Goal: Information Seeking & Learning: Learn about a topic

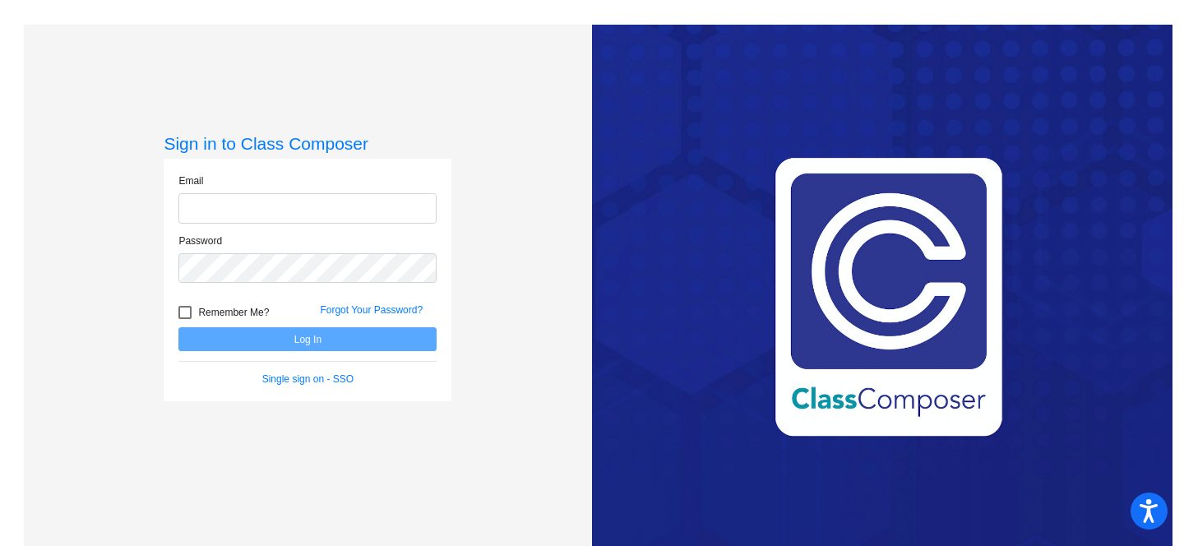
type input "[PERSON_NAME][EMAIL_ADDRESS][PERSON_NAME][DOMAIN_NAME]"
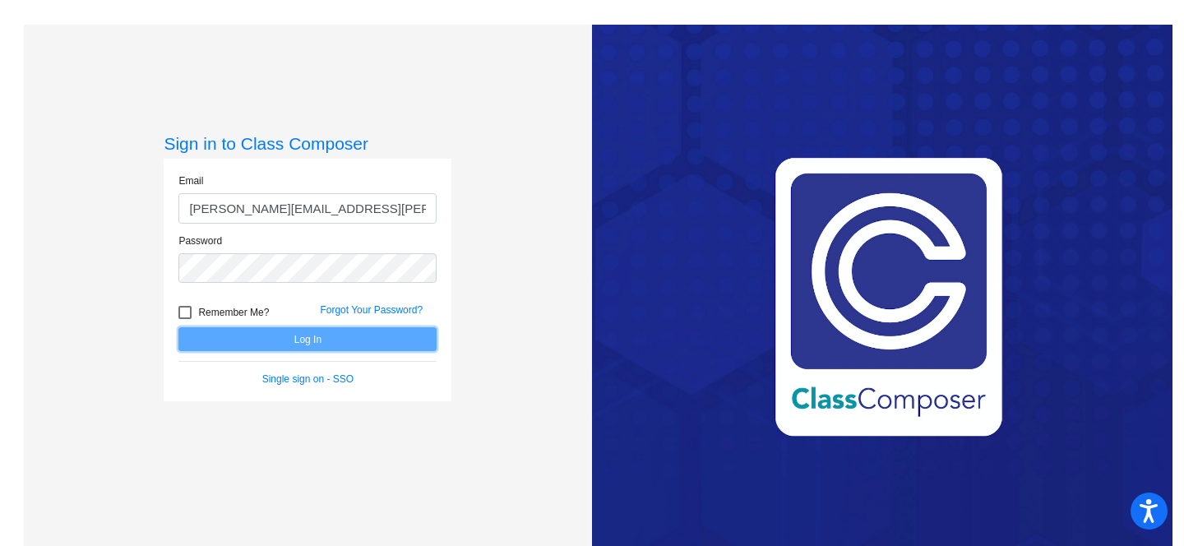
click at [290, 349] on button "Log In" at bounding box center [307, 339] width 258 height 24
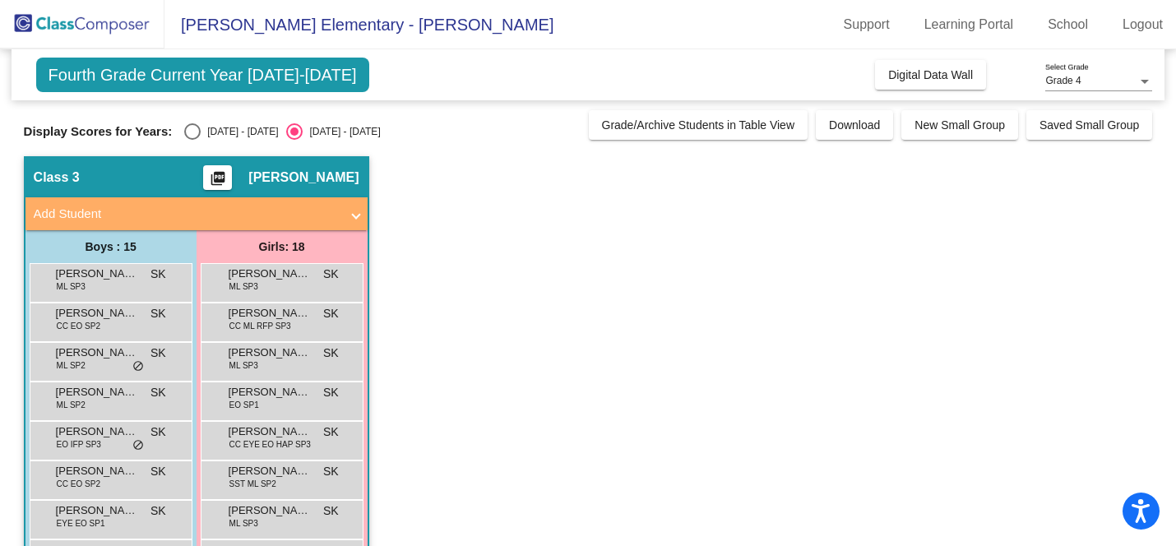
click at [193, 132] on div "Select an option" at bounding box center [192, 131] width 16 height 16
click at [192, 140] on input "[DATE] - [DATE]" at bounding box center [192, 140] width 1 height 1
radio input "true"
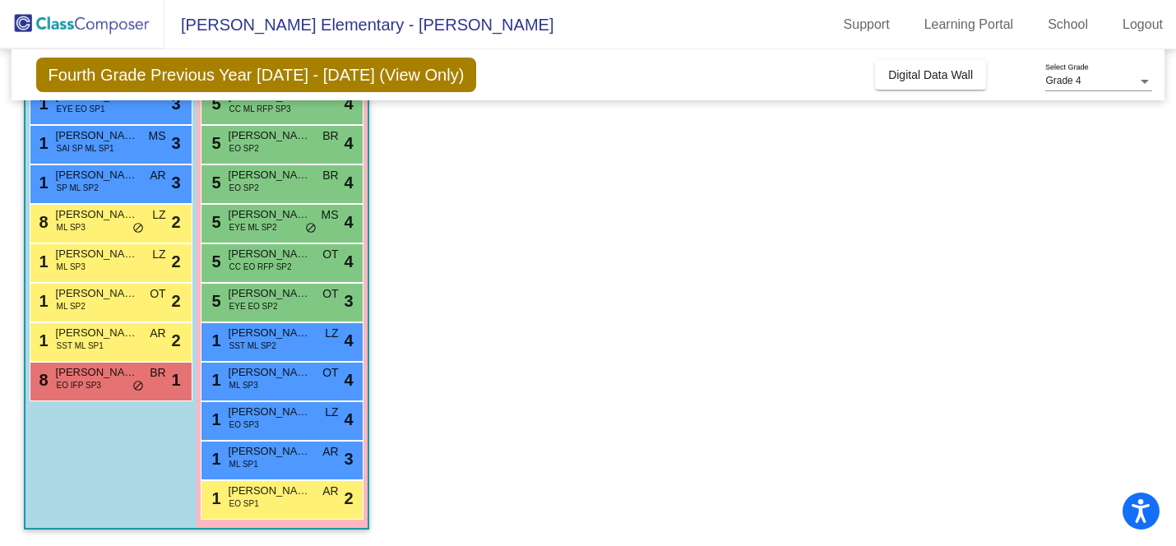
scroll to position [452, 0]
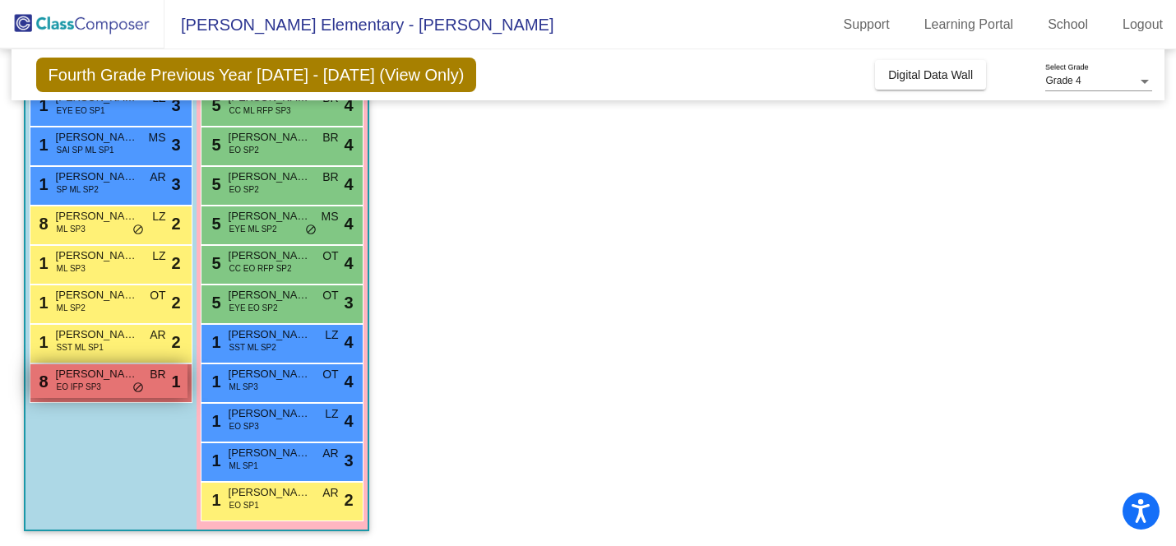
click at [108, 381] on span "[PERSON_NAME]" at bounding box center [97, 374] width 82 height 16
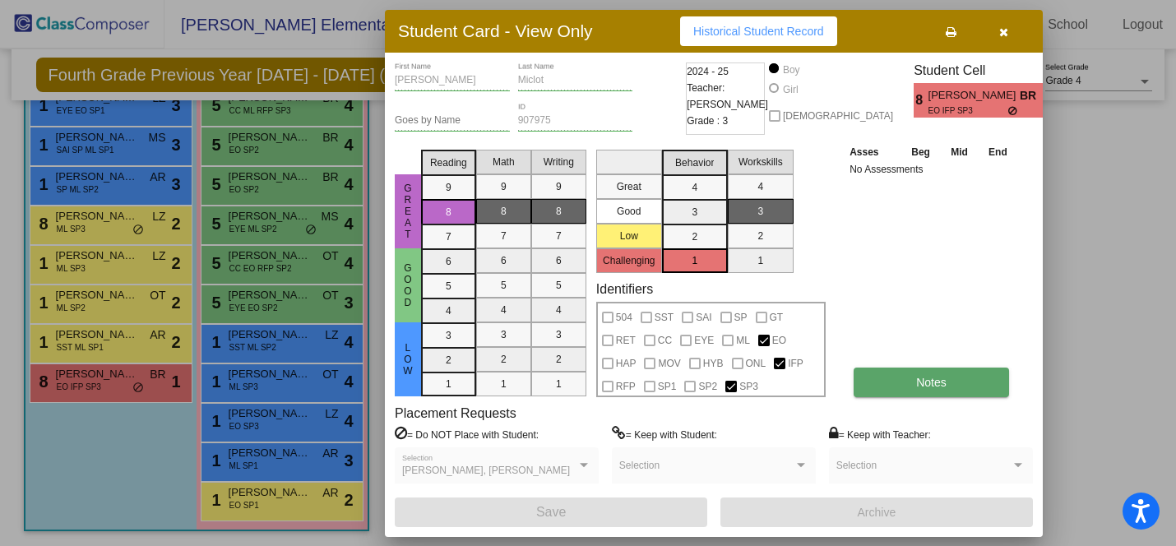
click at [879, 386] on button "Notes" at bounding box center [930, 382] width 155 height 30
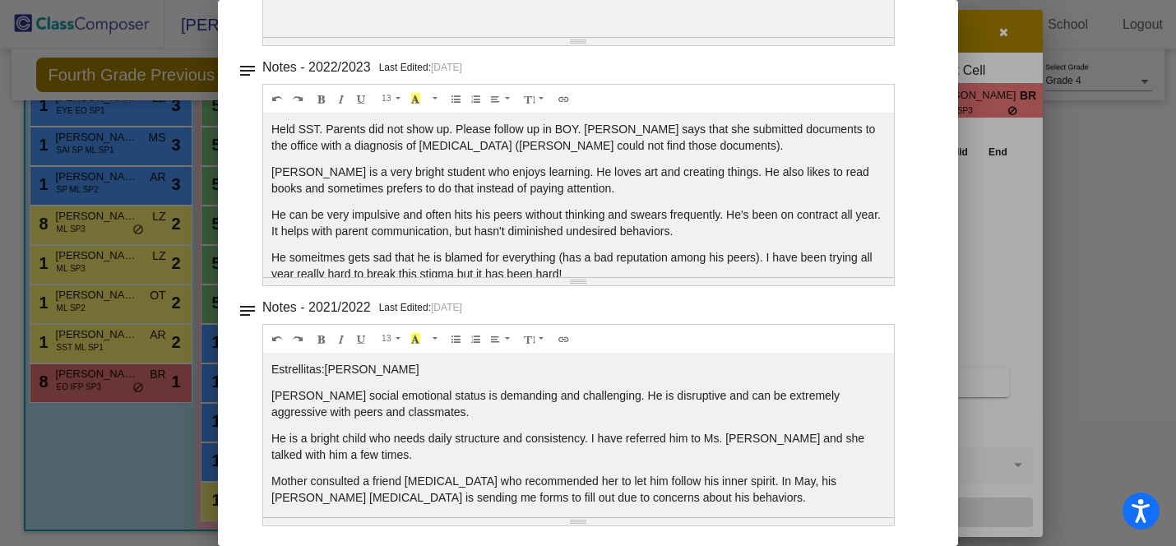
scroll to position [0, 0]
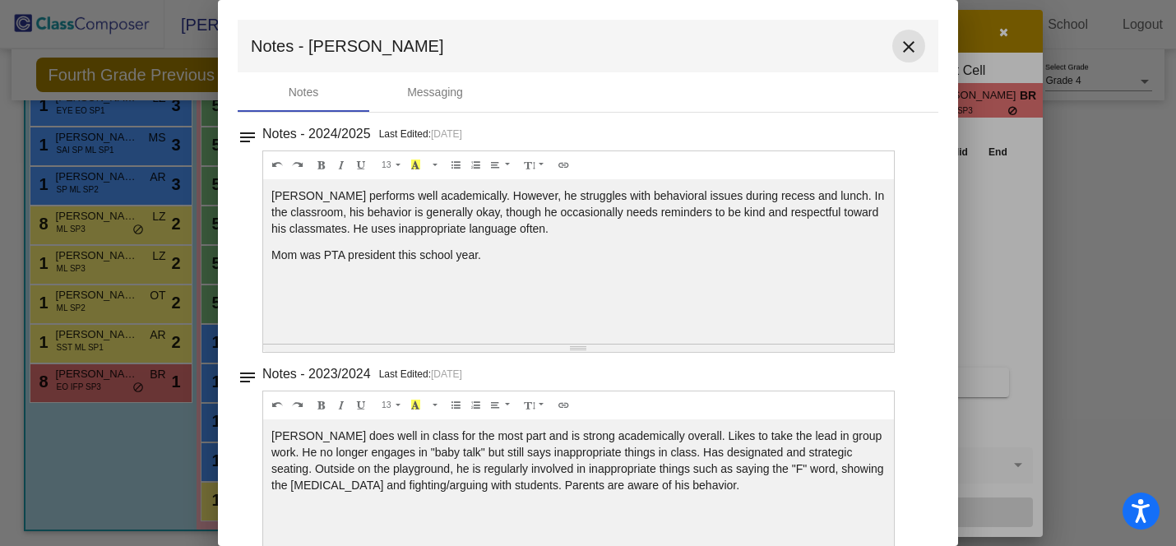
click at [899, 47] on mat-icon "close" at bounding box center [909, 47] width 20 height 20
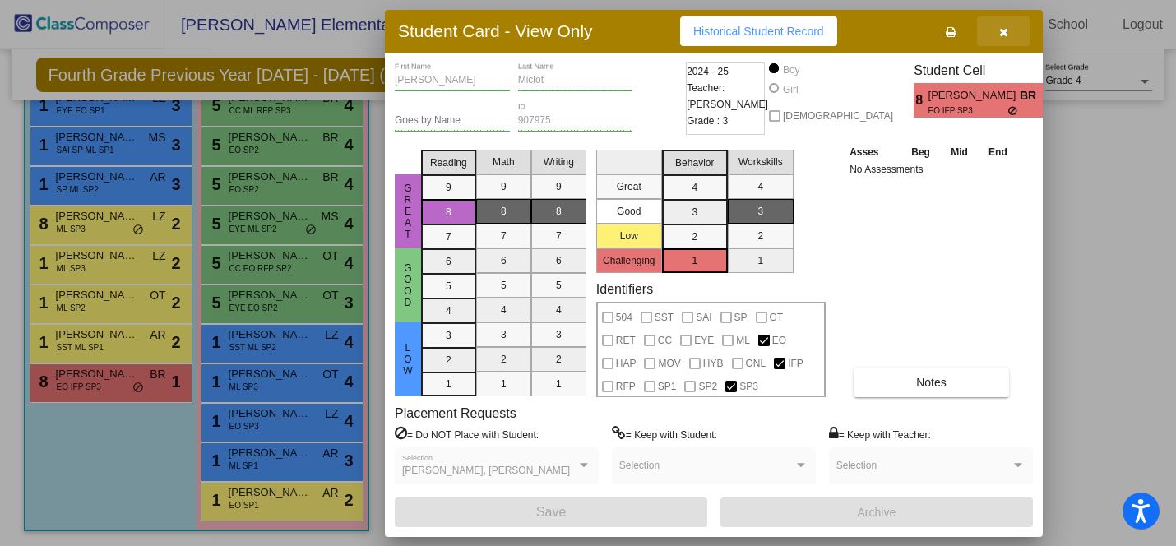
click at [1014, 30] on button "button" at bounding box center [1003, 31] width 53 height 30
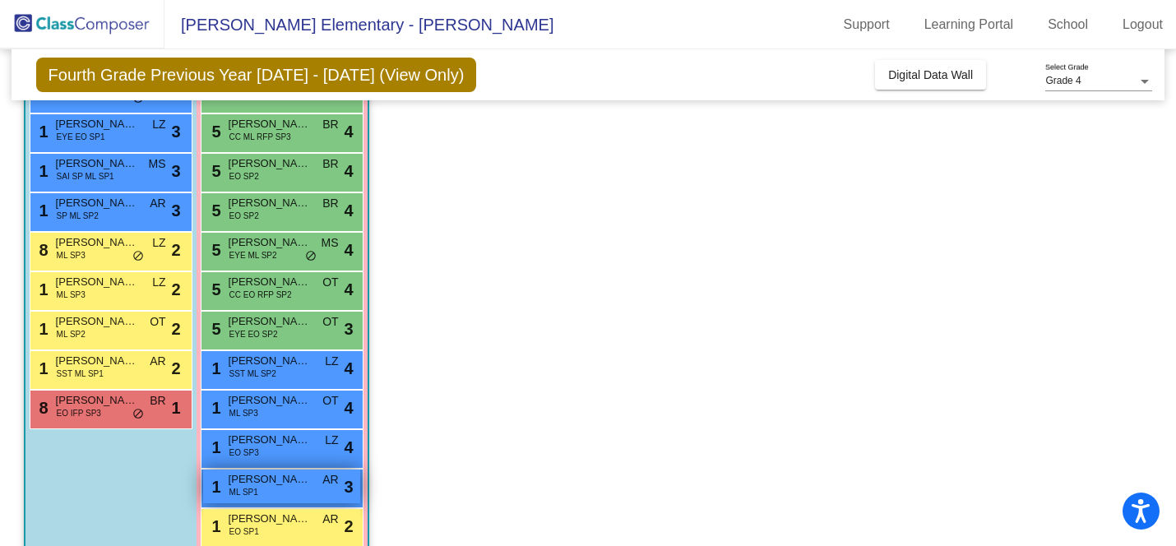
scroll to position [454, 0]
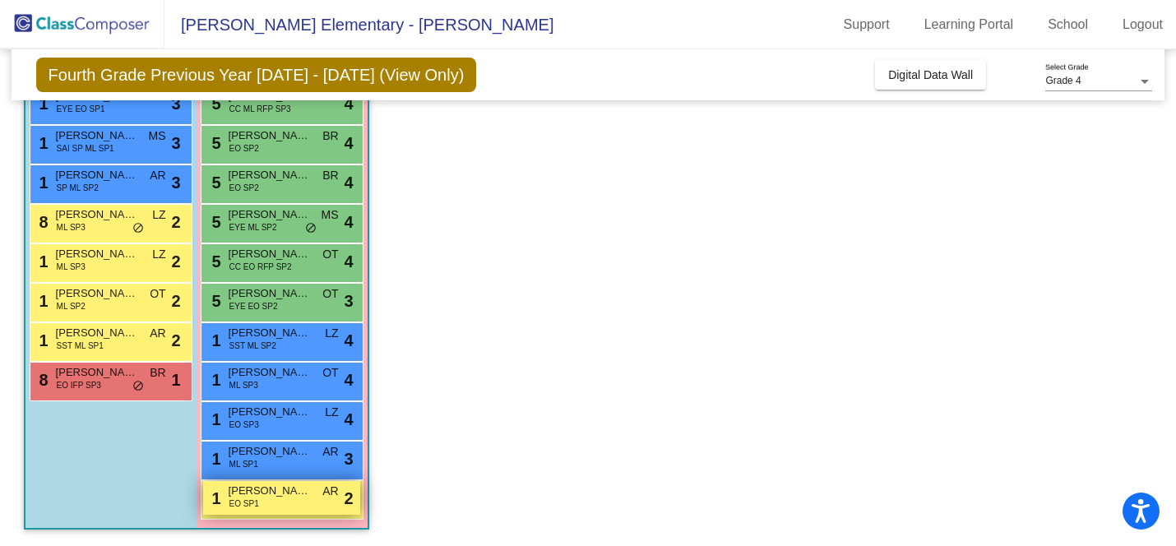
click at [300, 499] on div "1 [PERSON_NAME] EO SP1 AR lock do_not_disturb_alt 2" at bounding box center [281, 498] width 157 height 34
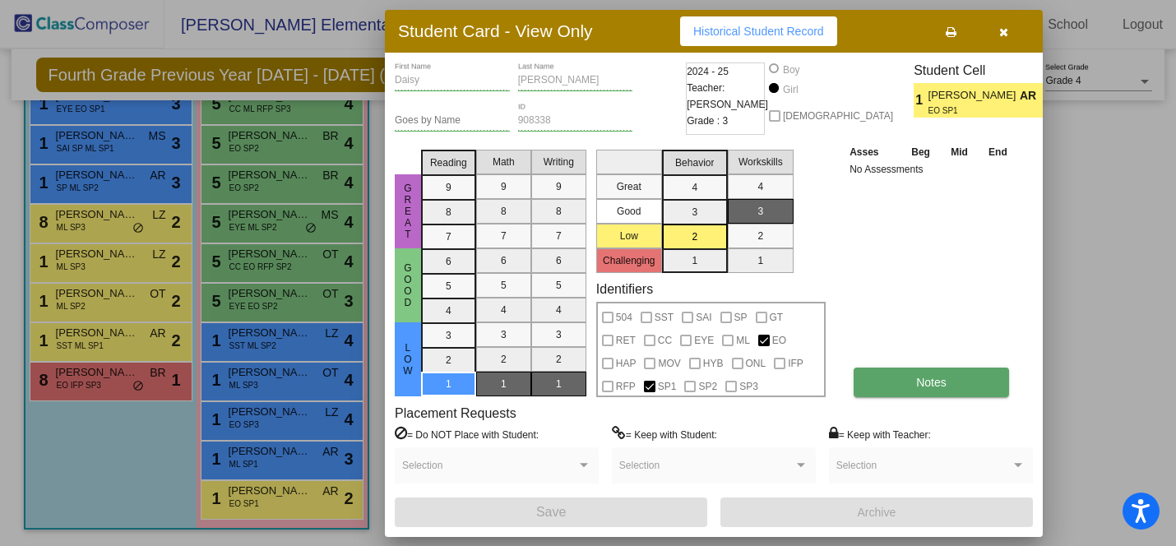
click at [934, 381] on span "Notes" at bounding box center [931, 382] width 30 height 13
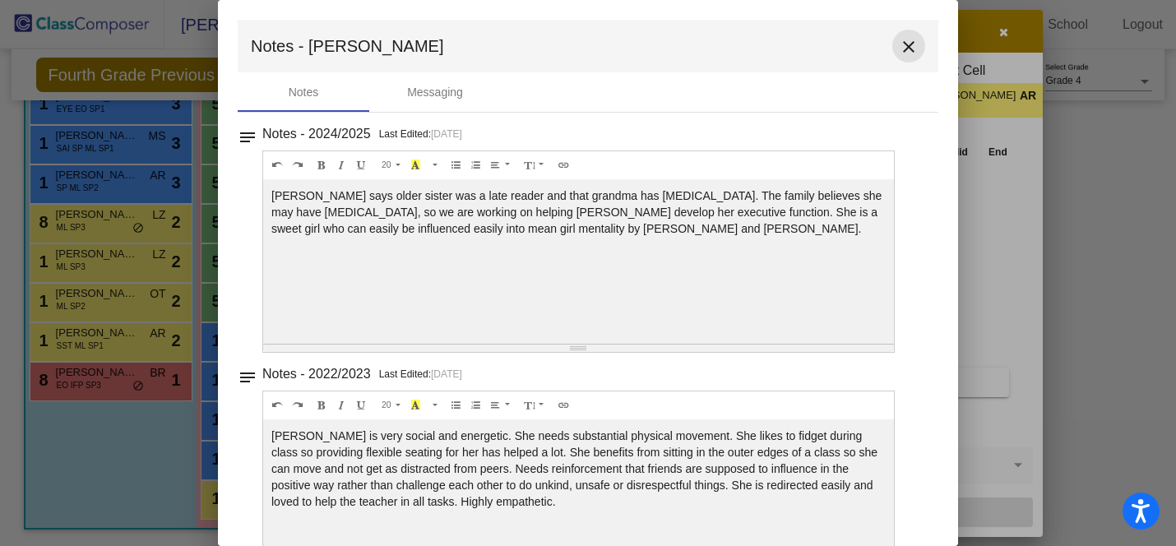
click at [903, 45] on mat-icon "close" at bounding box center [909, 47] width 20 height 20
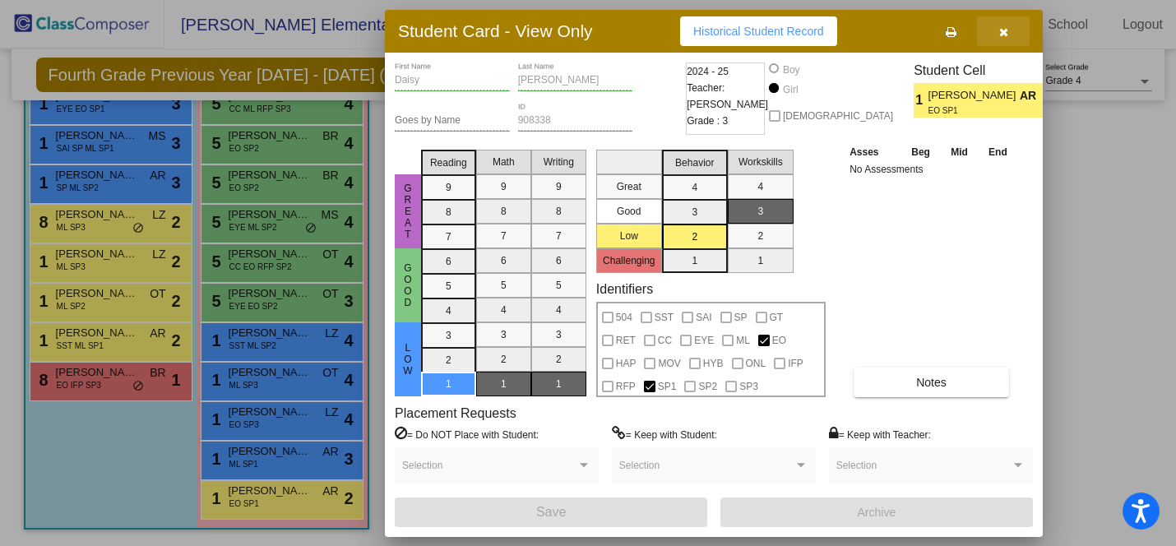
click at [1002, 30] on icon "button" at bounding box center [1003, 32] width 9 height 12
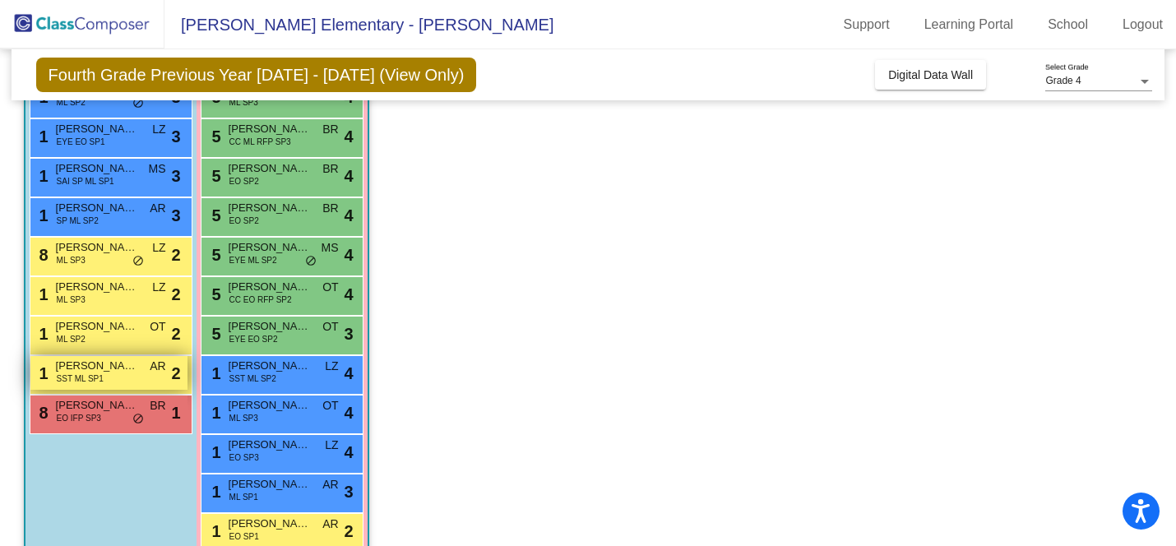
scroll to position [400, 0]
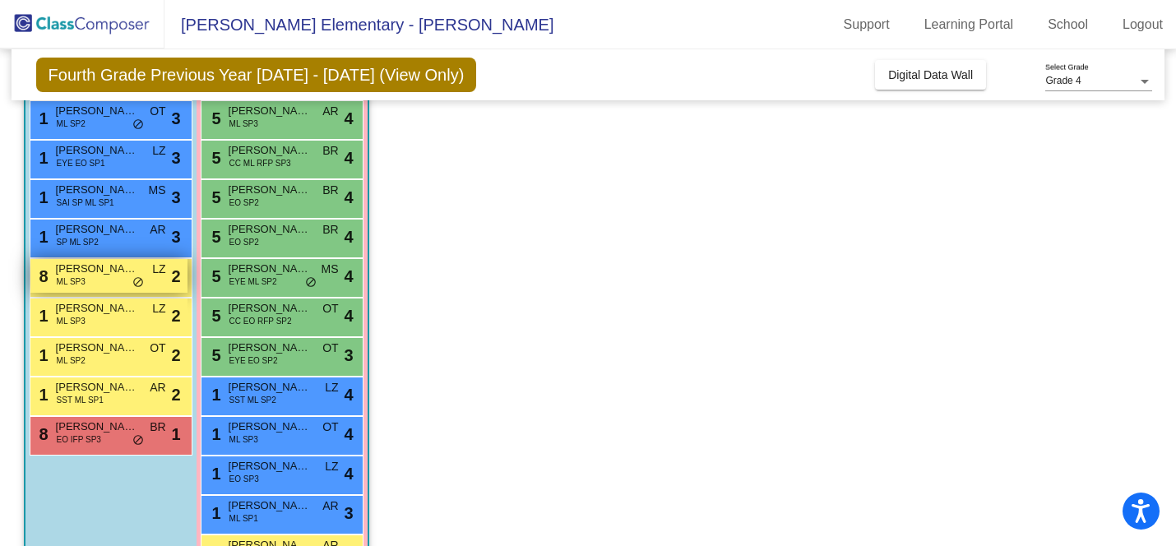
click at [118, 287] on div "8 [PERSON_NAME] ML SP3 LZ lock do_not_disturb_alt 2" at bounding box center [108, 276] width 157 height 34
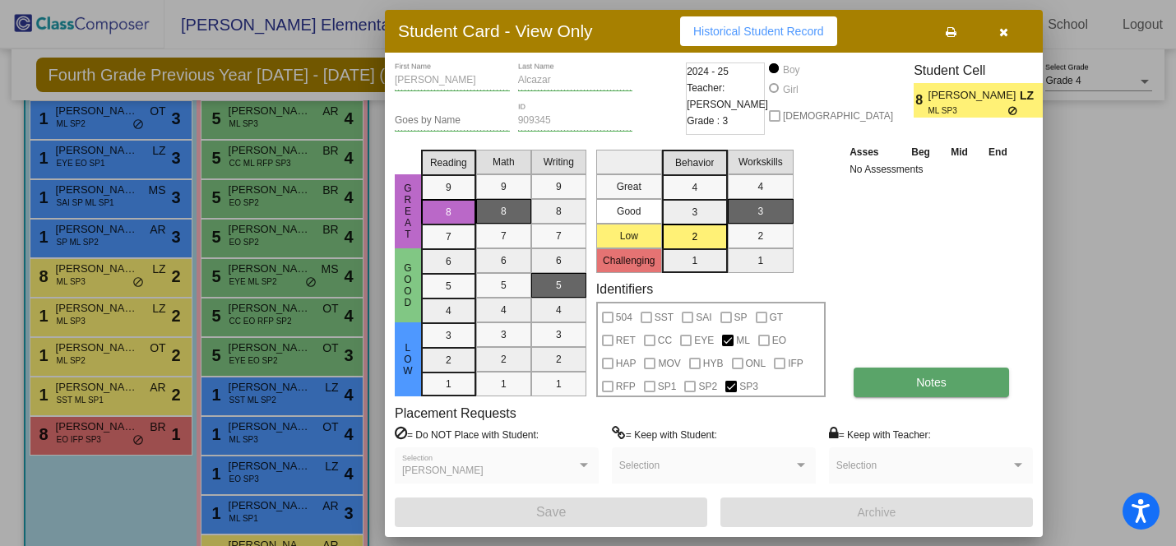
click at [892, 381] on button "Notes" at bounding box center [930, 382] width 155 height 30
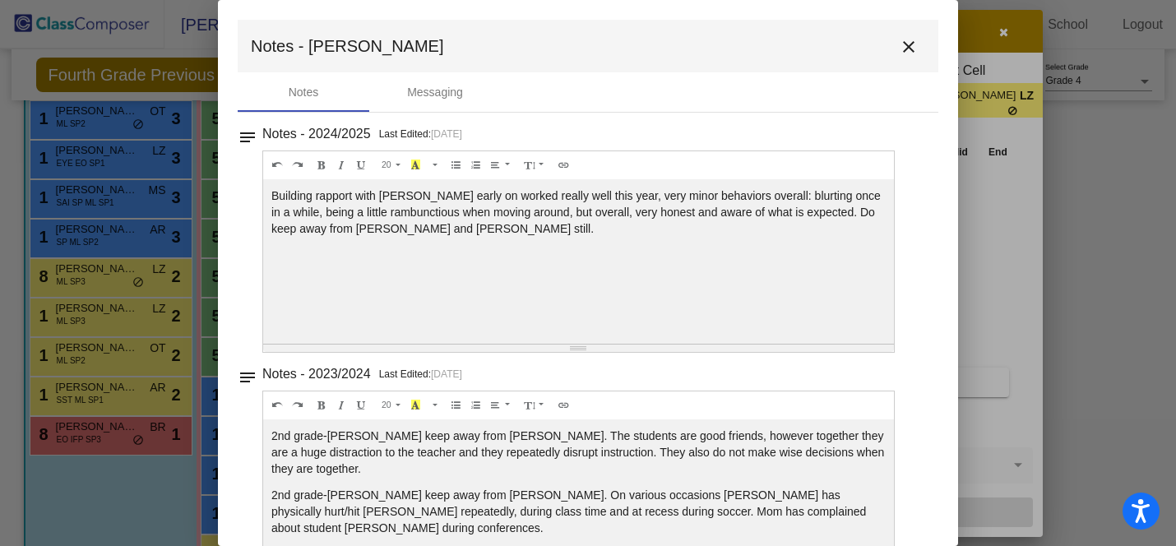
click at [908, 54] on mat-icon "close" at bounding box center [909, 47] width 20 height 20
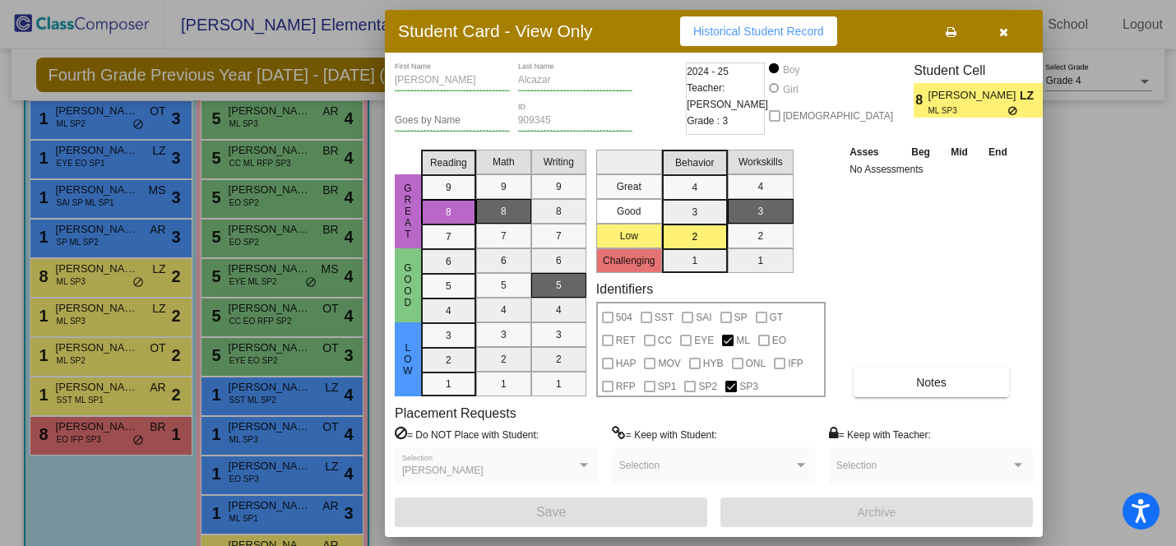
click at [1005, 34] on icon "button" at bounding box center [1003, 32] width 9 height 12
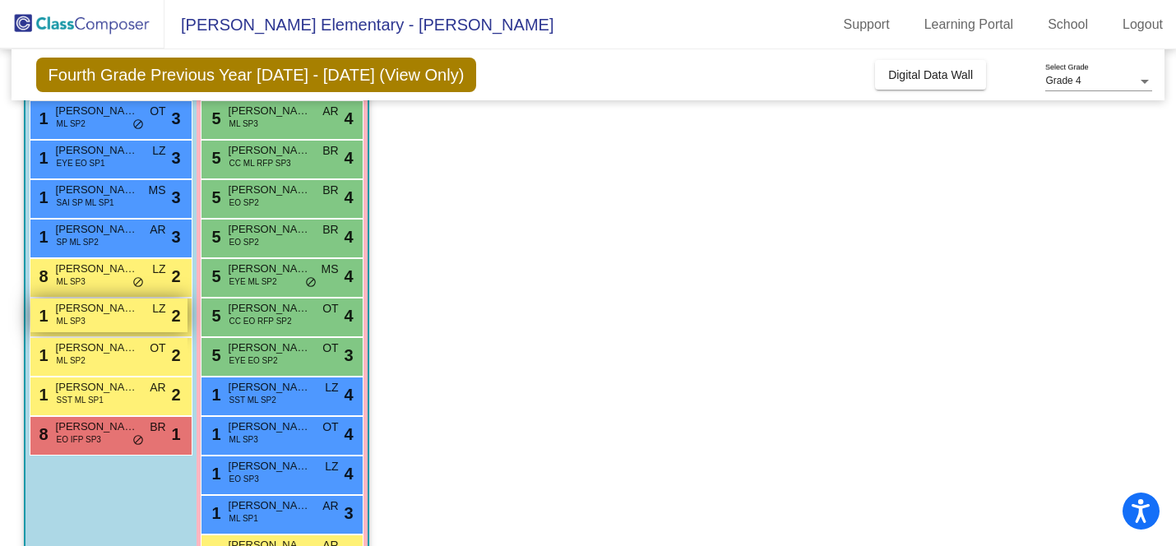
click at [152, 319] on div "1 [PERSON_NAME] [PERSON_NAME] SP3 LZ lock do_not_disturb_alt 2" at bounding box center [108, 315] width 157 height 34
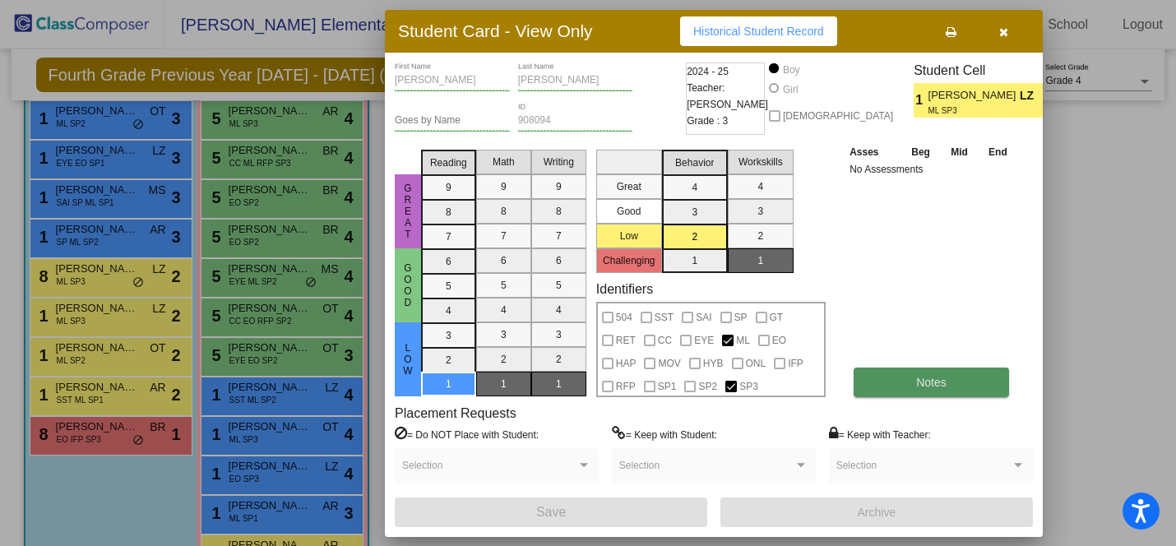
click at [867, 387] on button "Notes" at bounding box center [930, 382] width 155 height 30
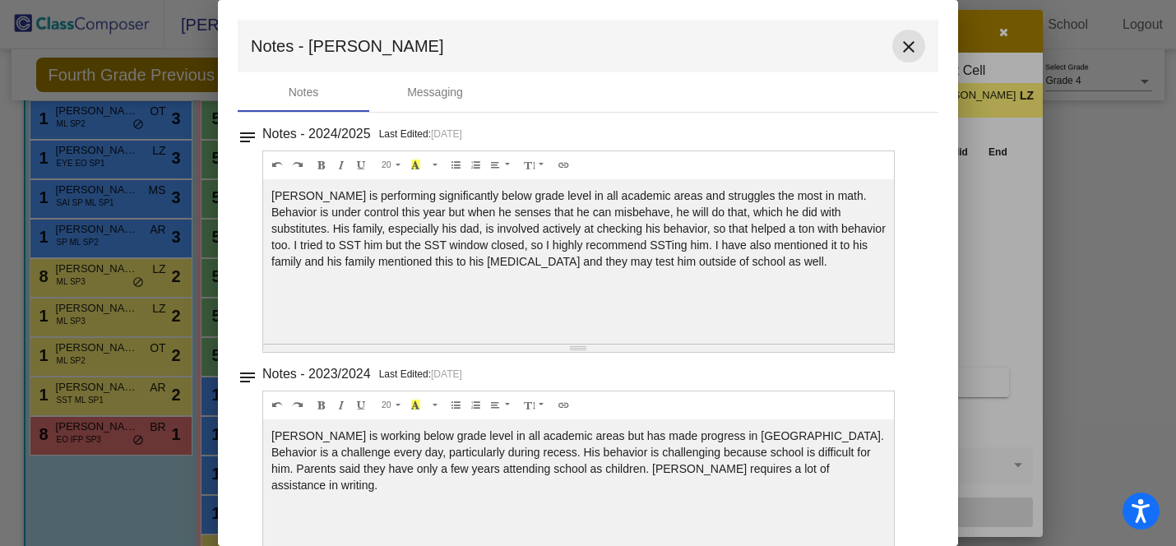
click at [899, 41] on mat-icon "close" at bounding box center [909, 47] width 20 height 20
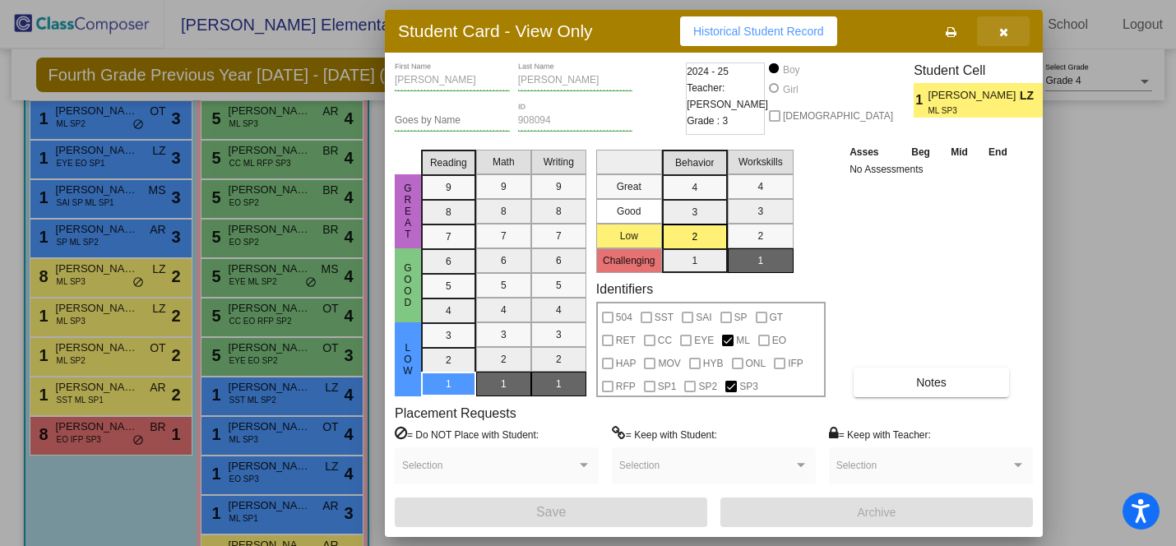
click at [1002, 31] on icon "button" at bounding box center [1003, 32] width 9 height 12
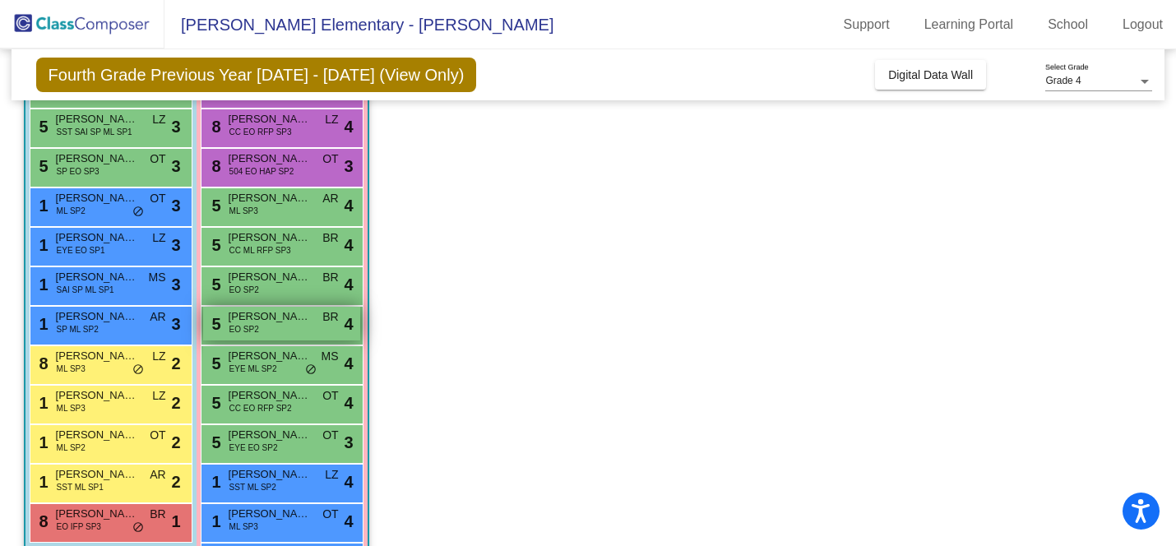
scroll to position [301, 0]
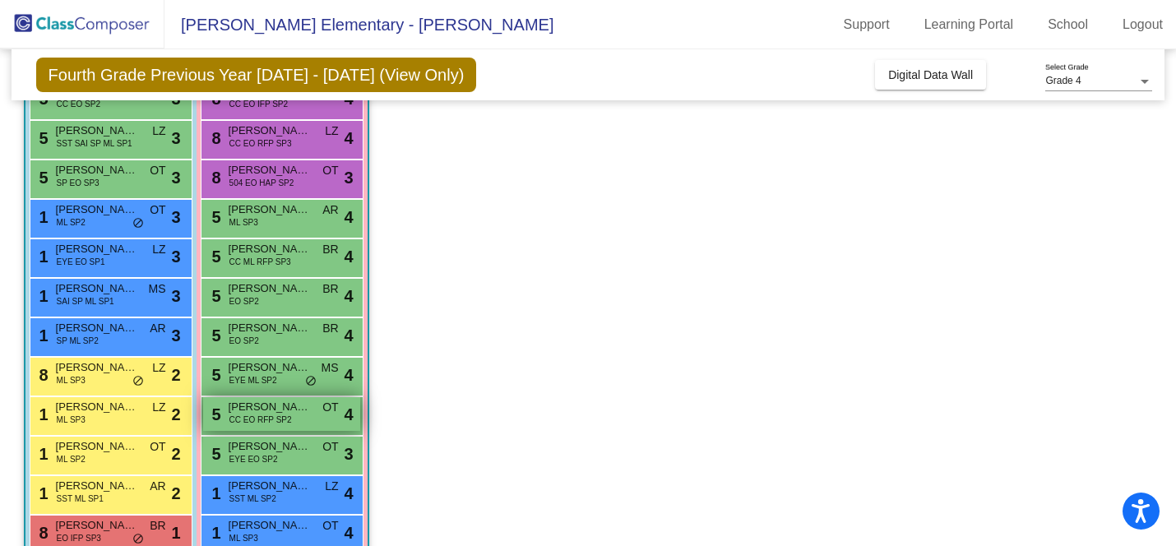
click at [275, 408] on span "[PERSON_NAME]" at bounding box center [270, 407] width 82 height 16
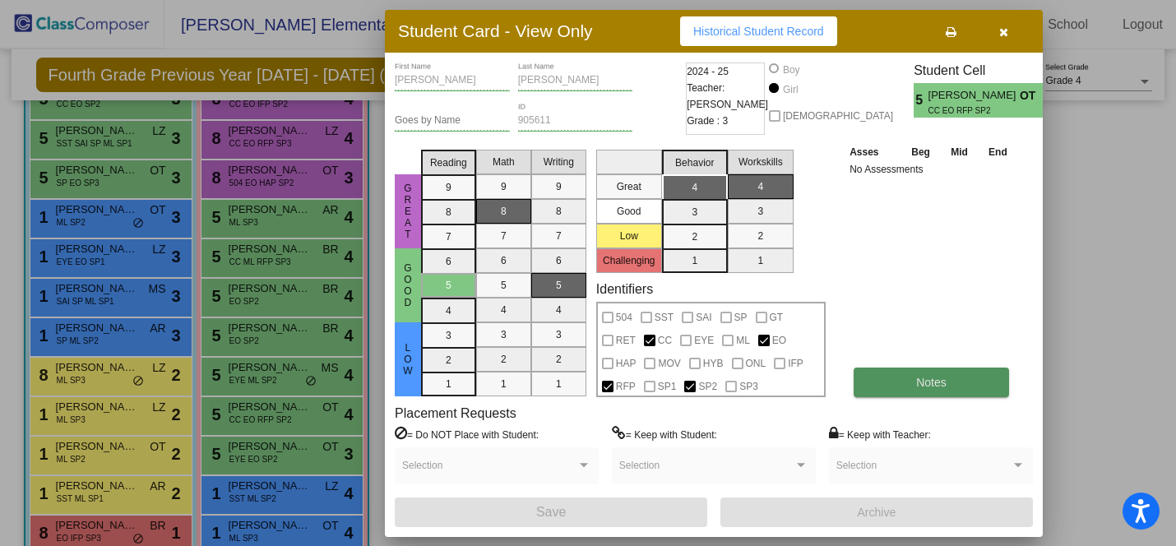
click at [920, 383] on span "Notes" at bounding box center [931, 382] width 30 height 13
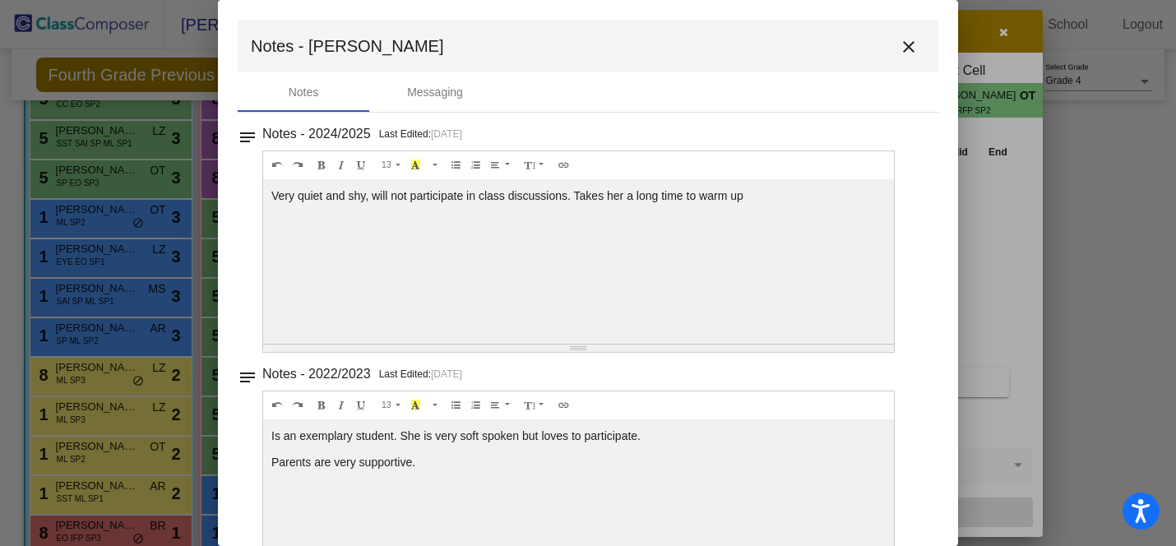
click at [900, 42] on mat-icon "close" at bounding box center [909, 47] width 20 height 20
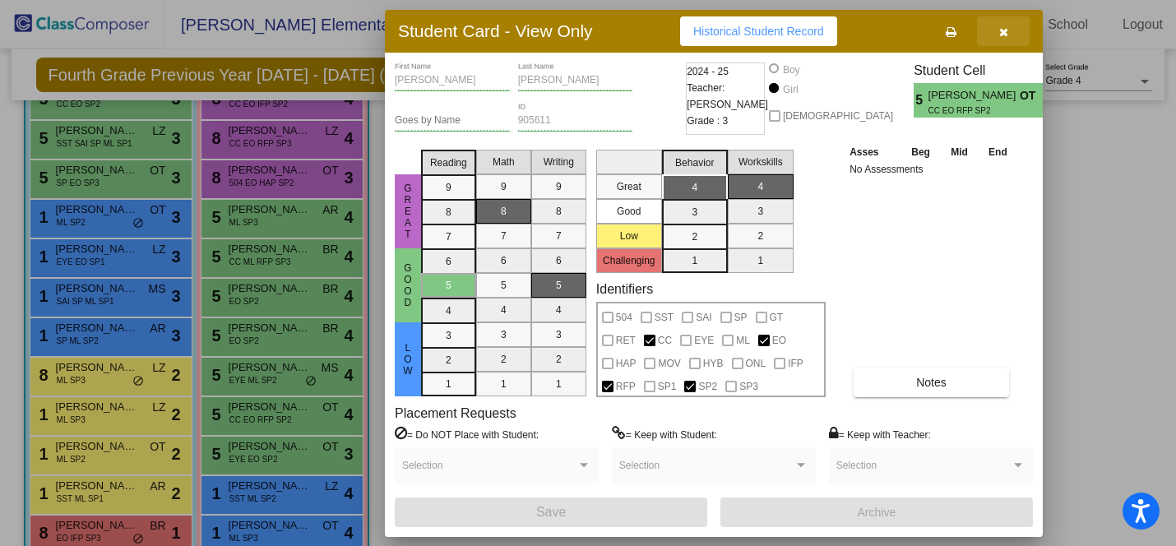
click at [1011, 35] on button "button" at bounding box center [1003, 31] width 53 height 30
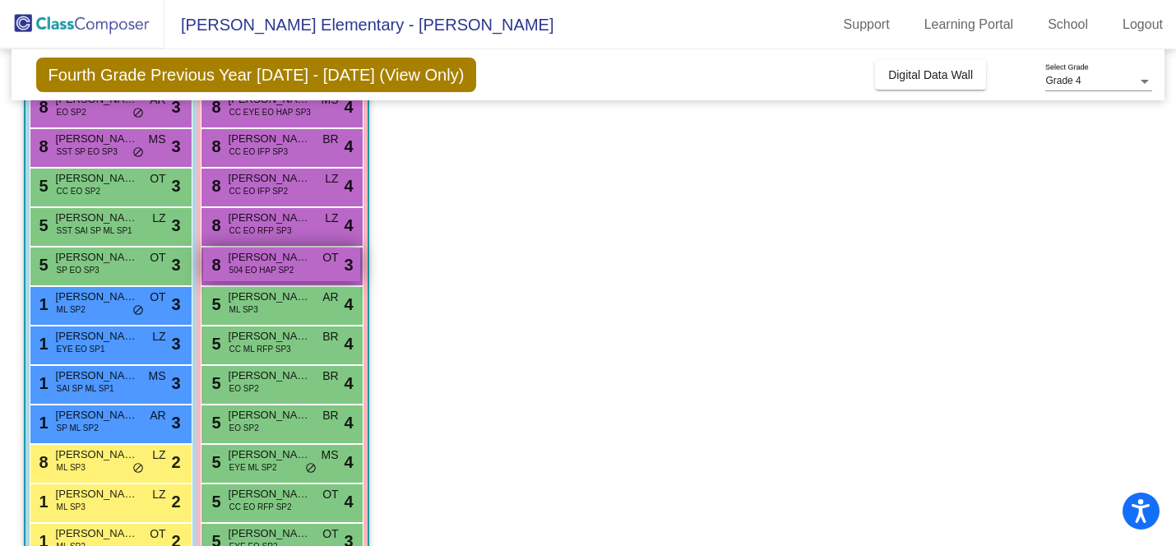
scroll to position [215, 0]
click at [290, 273] on span "504 EO HAP SP2" at bounding box center [261, 269] width 65 height 12
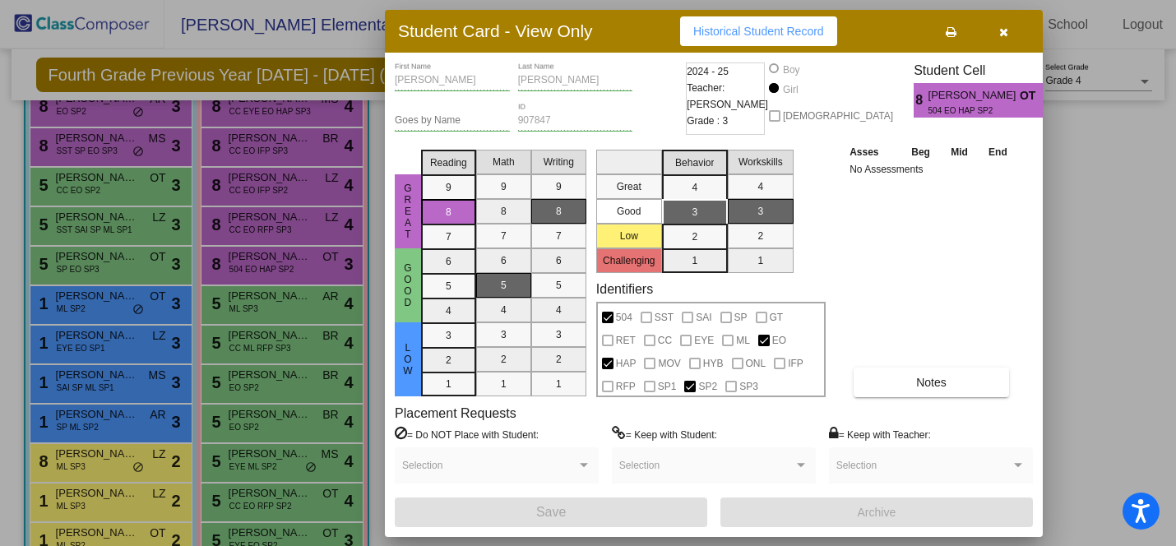
click at [892, 398] on div "[PERSON_NAME] First Name [PERSON_NAME] Last Name Goes by Name 907847 ID 2024 - …" at bounding box center [714, 294] width 638 height 464
click at [886, 388] on button "Notes" at bounding box center [930, 382] width 155 height 30
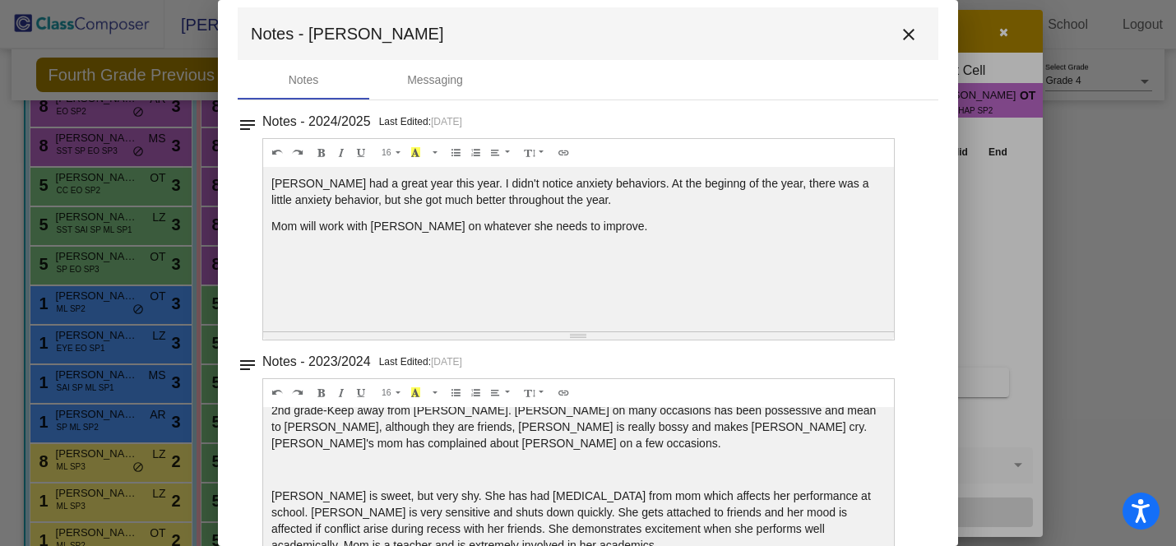
scroll to position [0, 0]
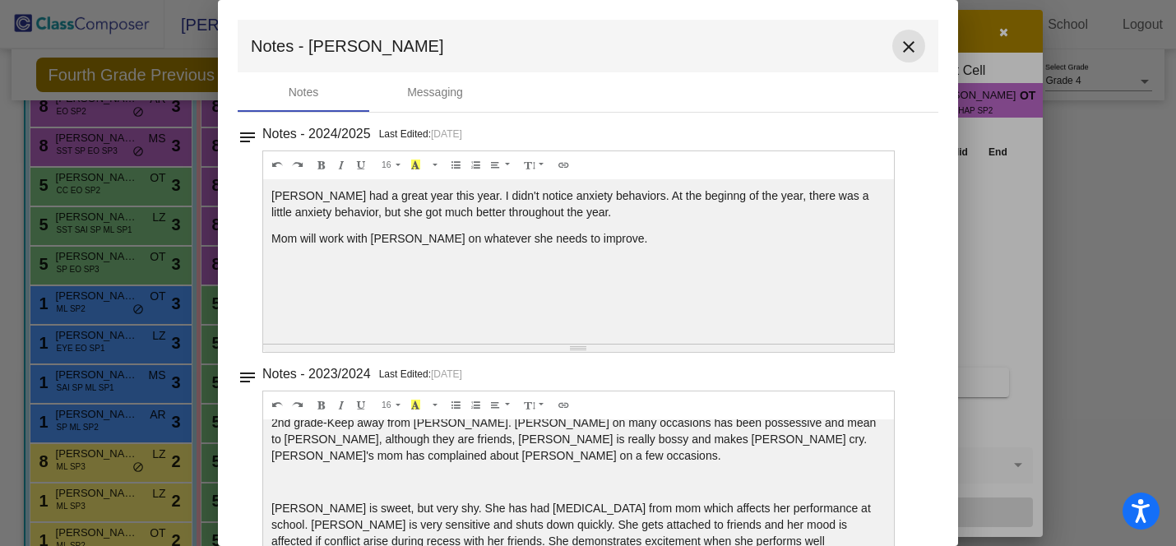
click at [899, 41] on mat-icon "close" at bounding box center [909, 47] width 20 height 20
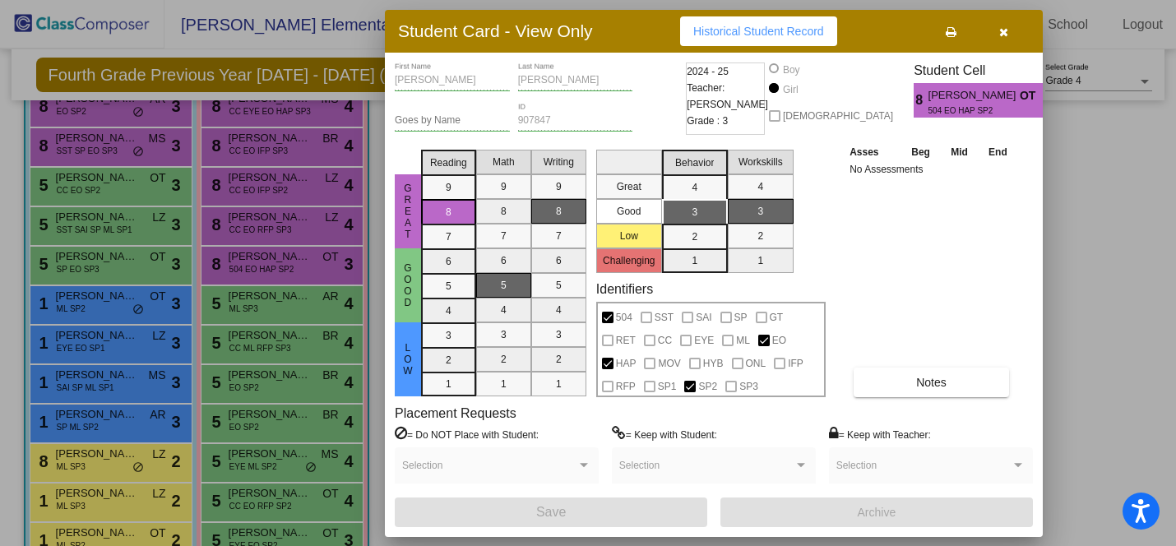
click at [1008, 32] on button "button" at bounding box center [1003, 31] width 53 height 30
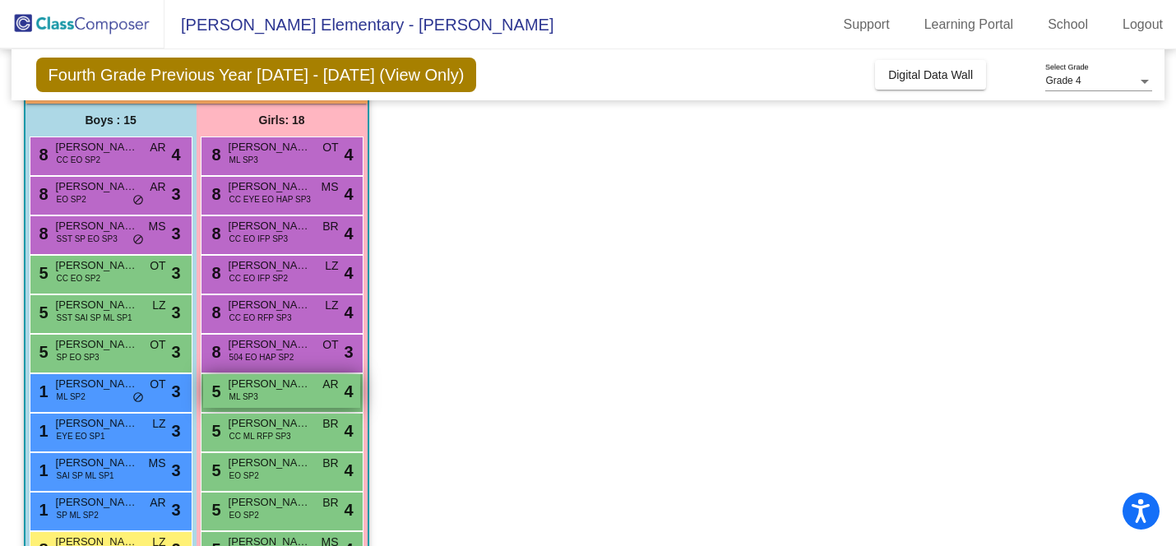
scroll to position [66, 0]
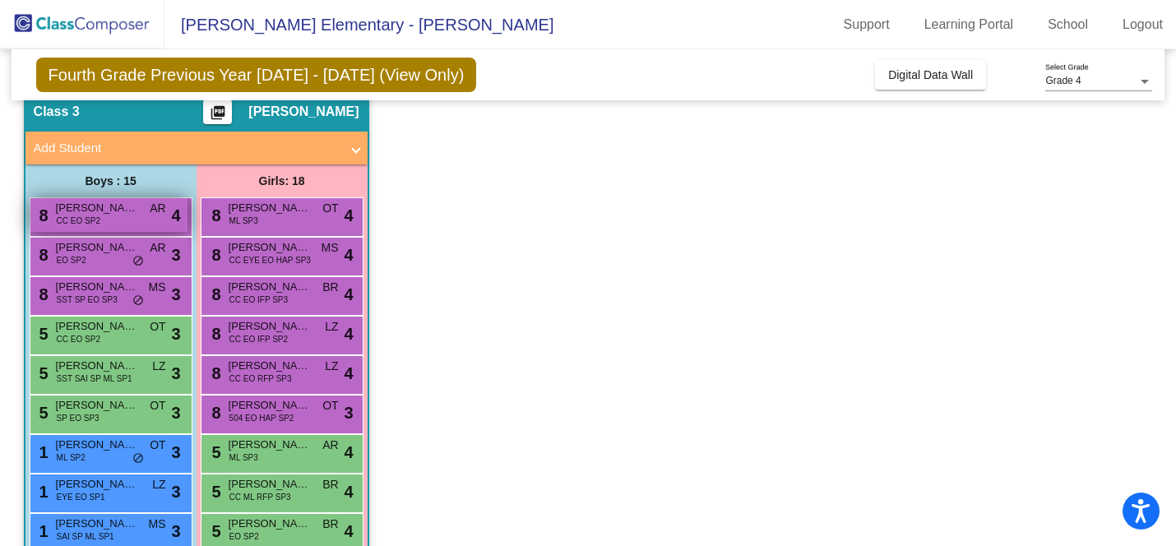
click at [146, 213] on div "8 [PERSON_NAME] CC EO SP2 AR lock do_not_disturb_alt 4" at bounding box center [108, 215] width 157 height 34
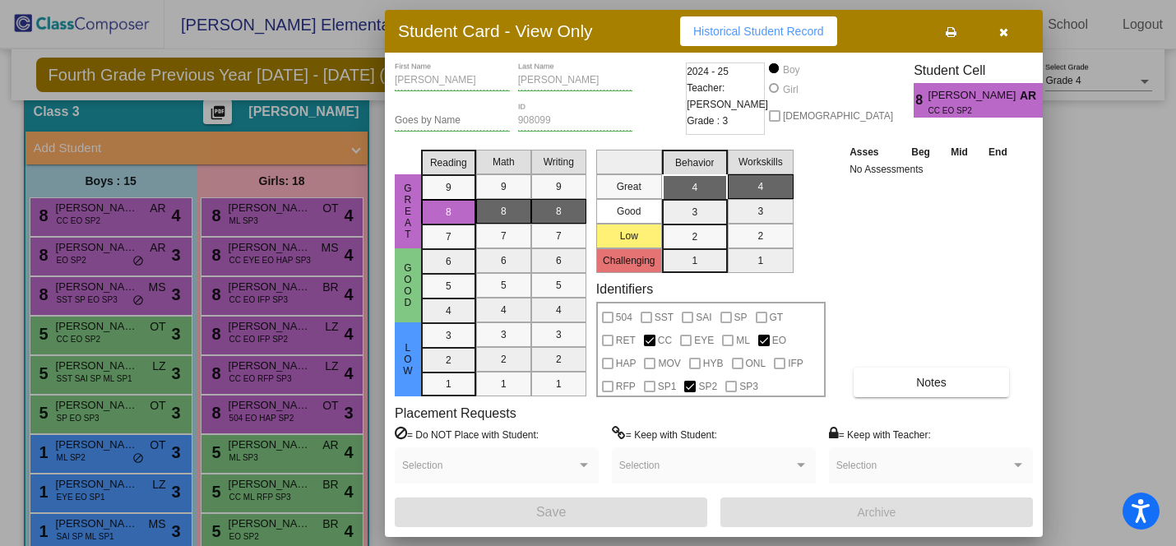
click at [891, 400] on div "[PERSON_NAME] First Name [PERSON_NAME] Last Name Goes by Name 908099 ID 2024 - …" at bounding box center [714, 294] width 638 height 464
click at [883, 390] on button "Notes" at bounding box center [930, 382] width 155 height 30
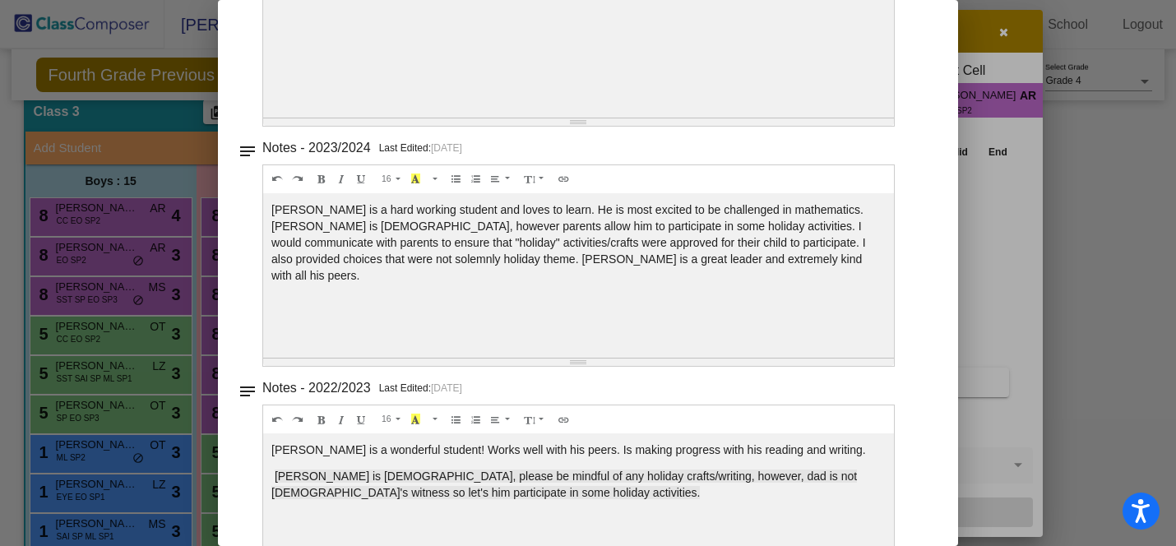
scroll to position [0, 0]
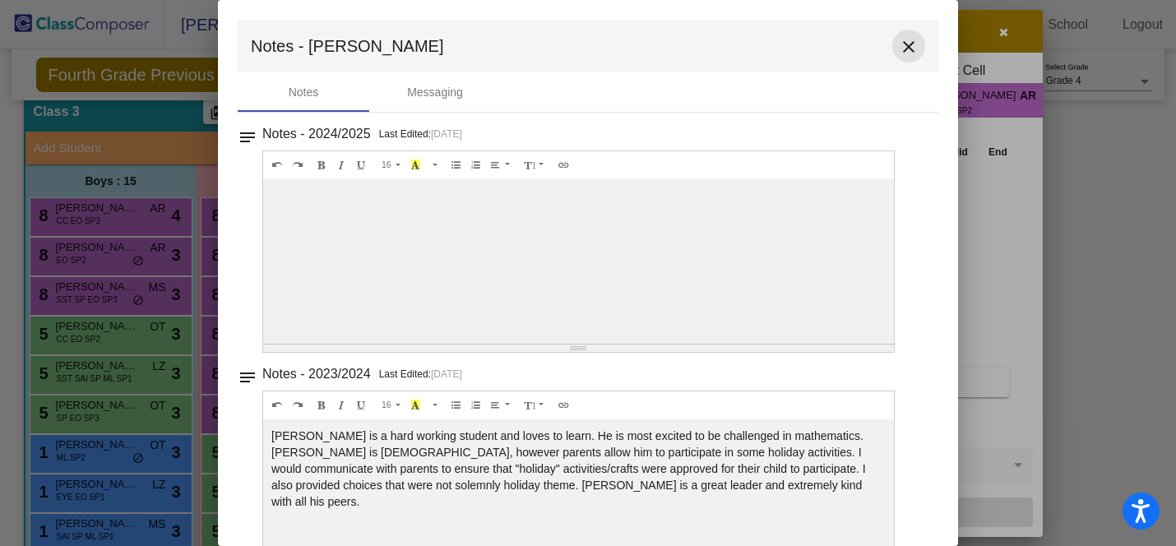
click at [900, 37] on mat-icon "close" at bounding box center [909, 47] width 20 height 20
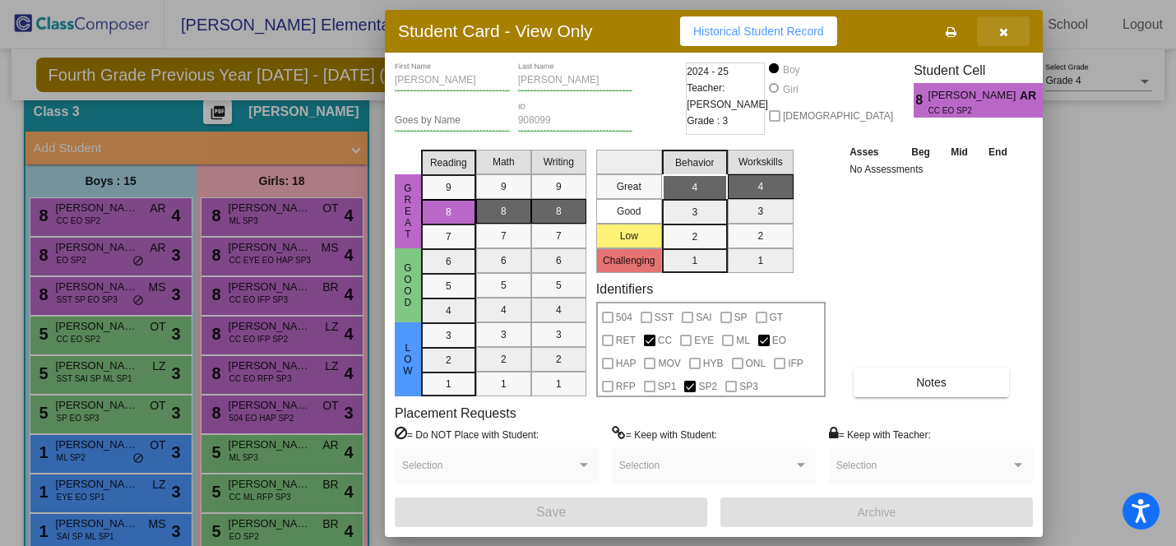
click at [1003, 34] on icon "button" at bounding box center [1003, 32] width 9 height 12
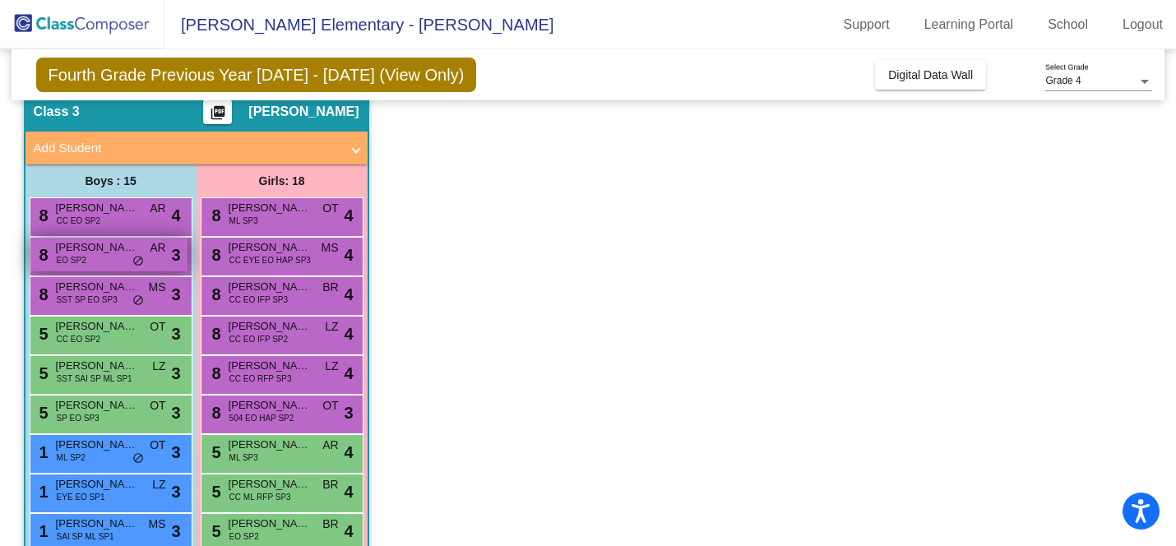
click at [99, 266] on div "8 [PERSON_NAME] EO SP2 AR lock do_not_disturb_alt 3" at bounding box center [108, 255] width 157 height 34
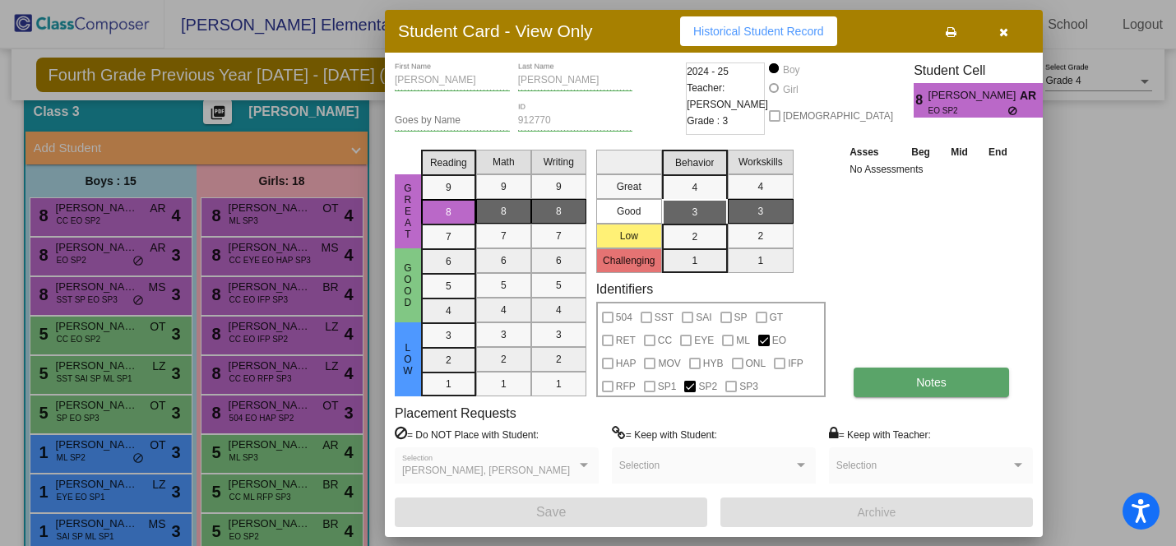
click at [900, 380] on button "Notes" at bounding box center [930, 382] width 155 height 30
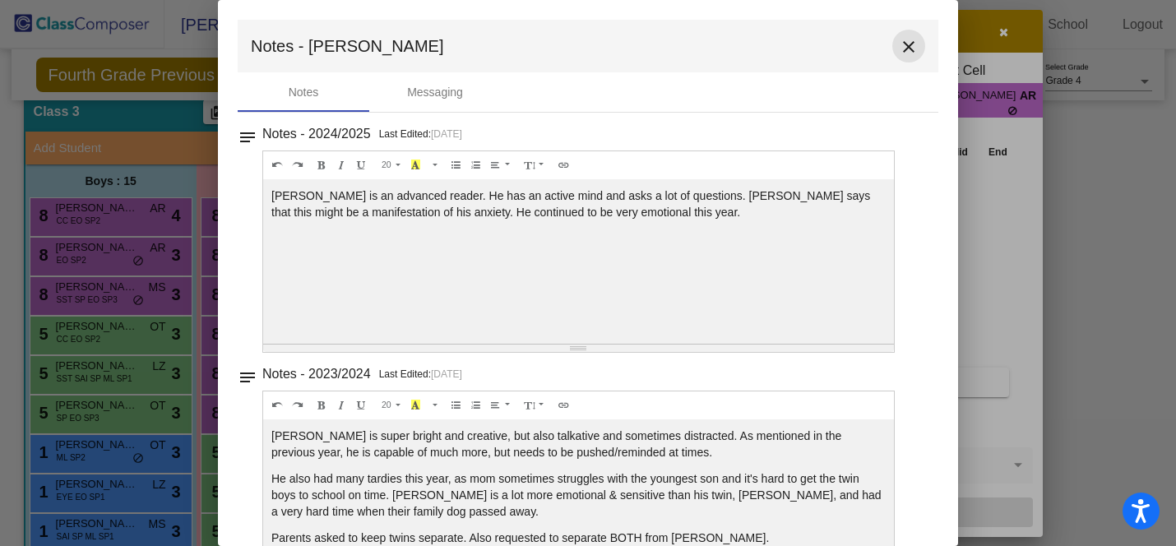
click at [903, 40] on mat-icon "close" at bounding box center [909, 47] width 20 height 20
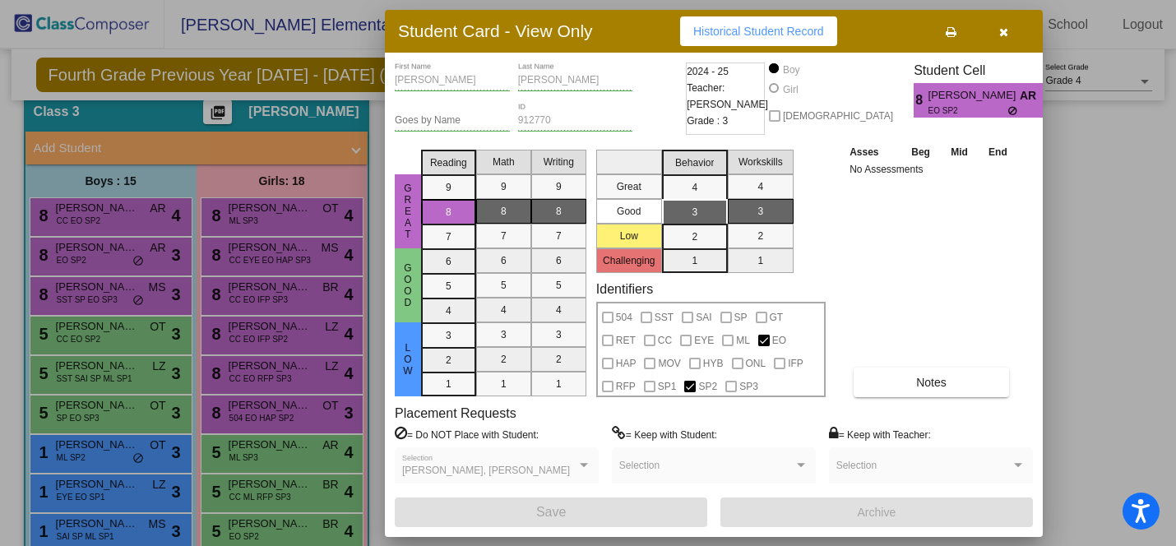
click at [1008, 33] on button "button" at bounding box center [1003, 31] width 53 height 30
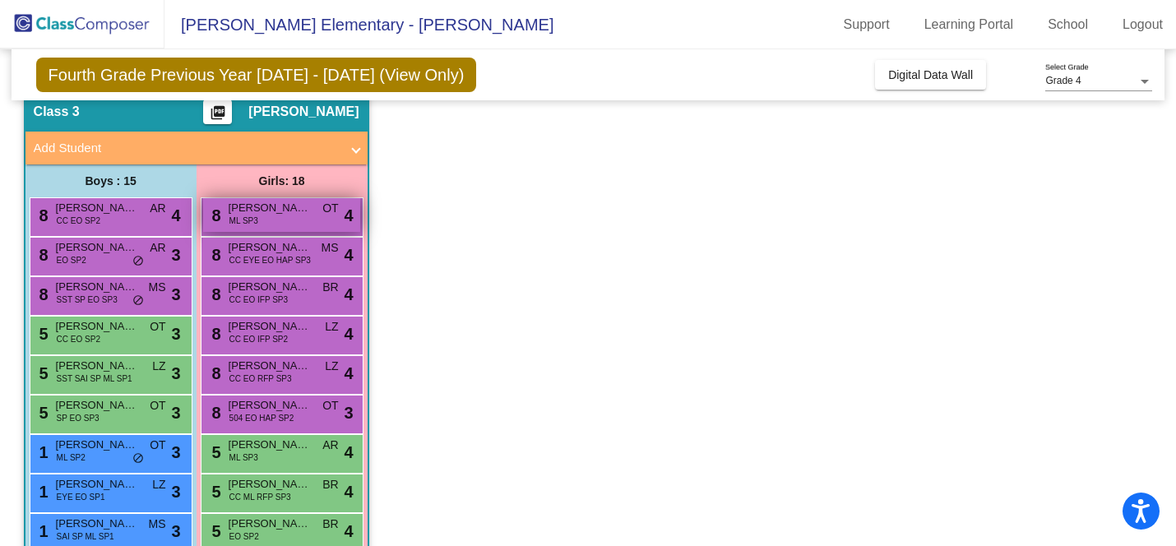
click at [260, 216] on div "8 [PERSON_NAME] SP3 OT lock do_not_disturb_alt 4" at bounding box center [281, 215] width 157 height 34
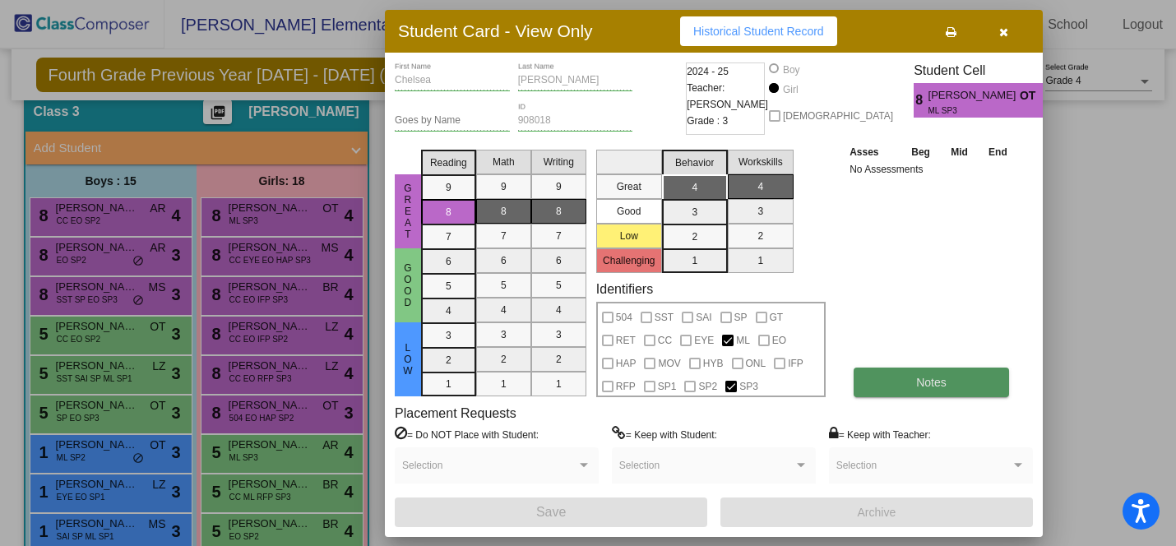
click at [906, 385] on button "Notes" at bounding box center [930, 382] width 155 height 30
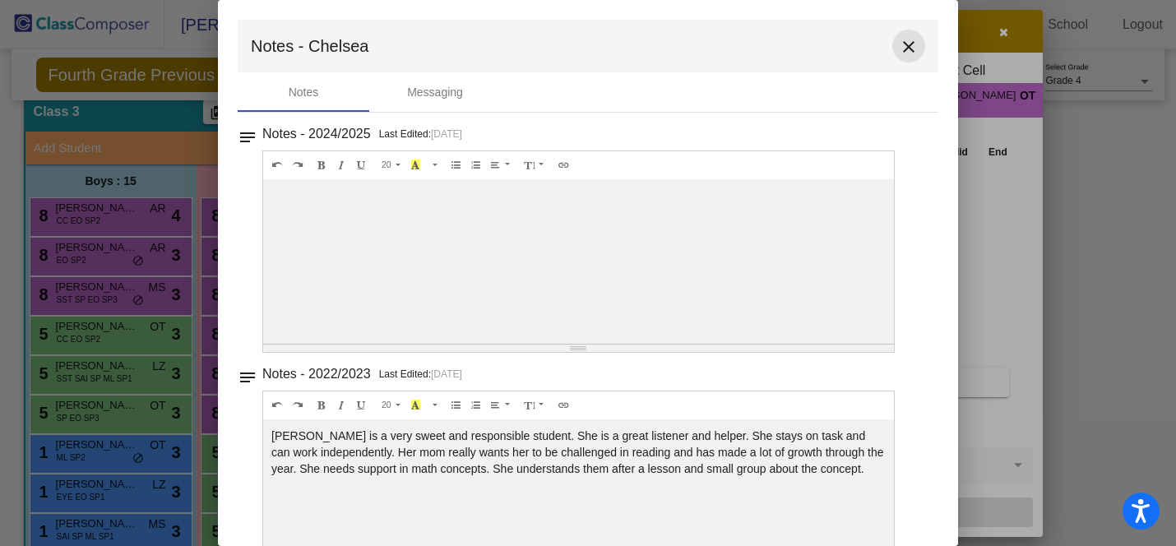
click at [900, 44] on mat-icon "close" at bounding box center [909, 47] width 20 height 20
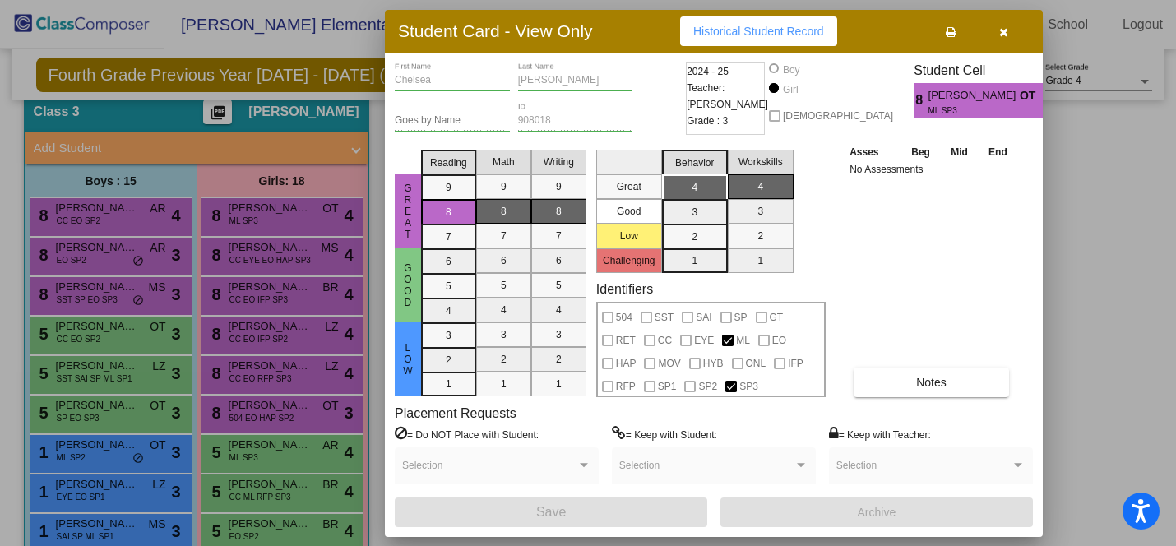
click at [1010, 35] on button "button" at bounding box center [1003, 31] width 53 height 30
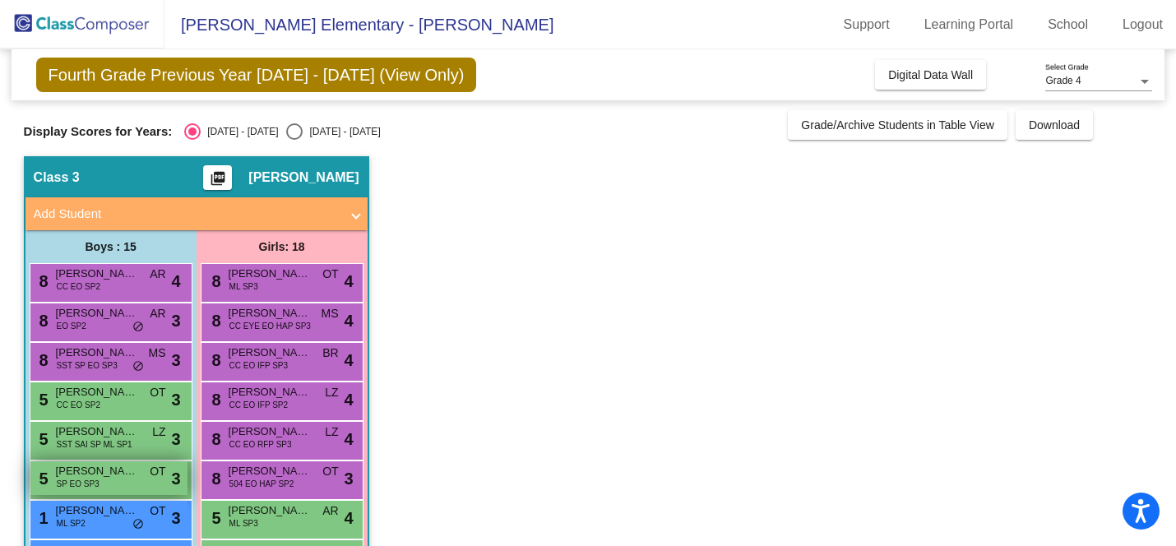
click at [107, 477] on span "[PERSON_NAME]" at bounding box center [97, 471] width 82 height 16
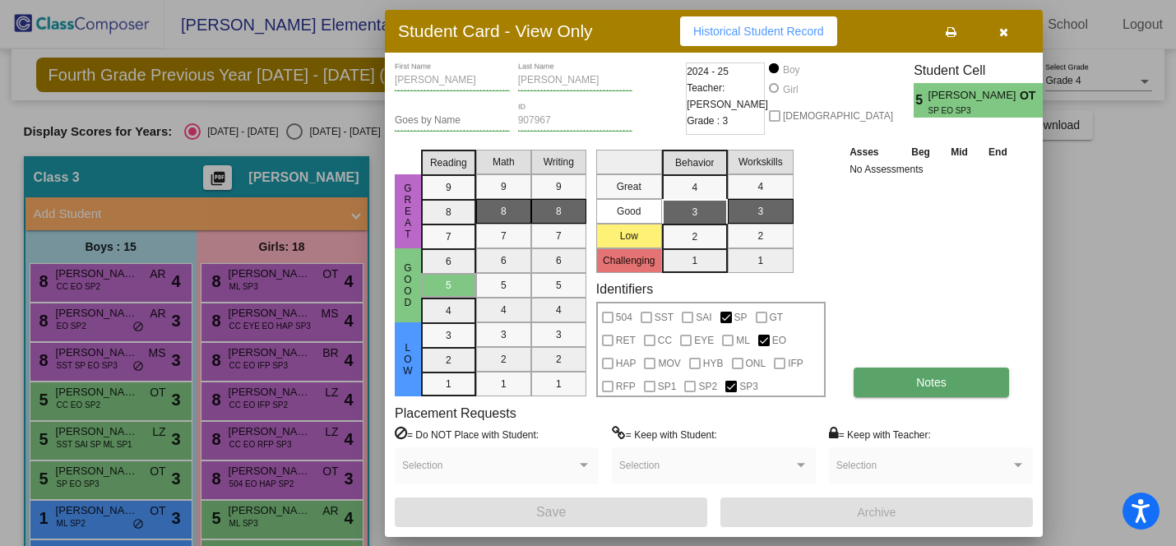
click at [921, 393] on button "Notes" at bounding box center [930, 382] width 155 height 30
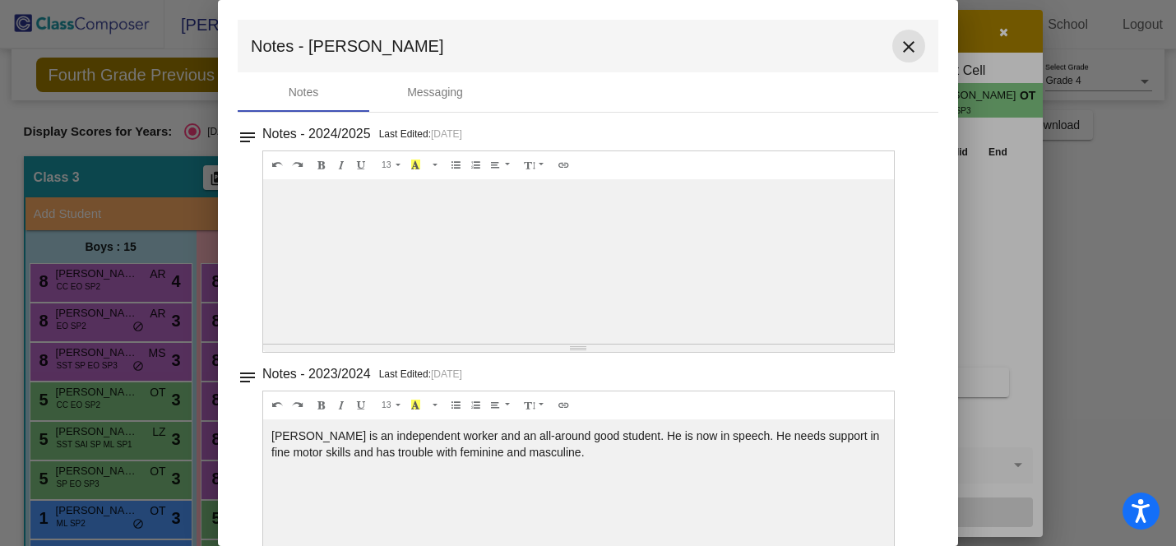
click at [902, 45] on mat-icon "close" at bounding box center [909, 47] width 20 height 20
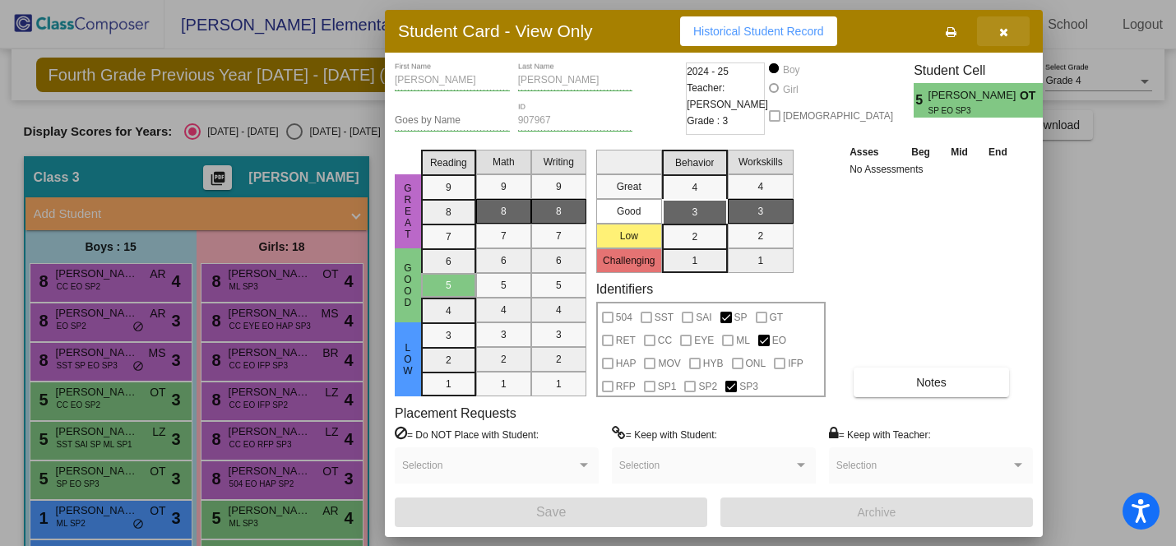
click at [1019, 28] on button "button" at bounding box center [1003, 31] width 53 height 30
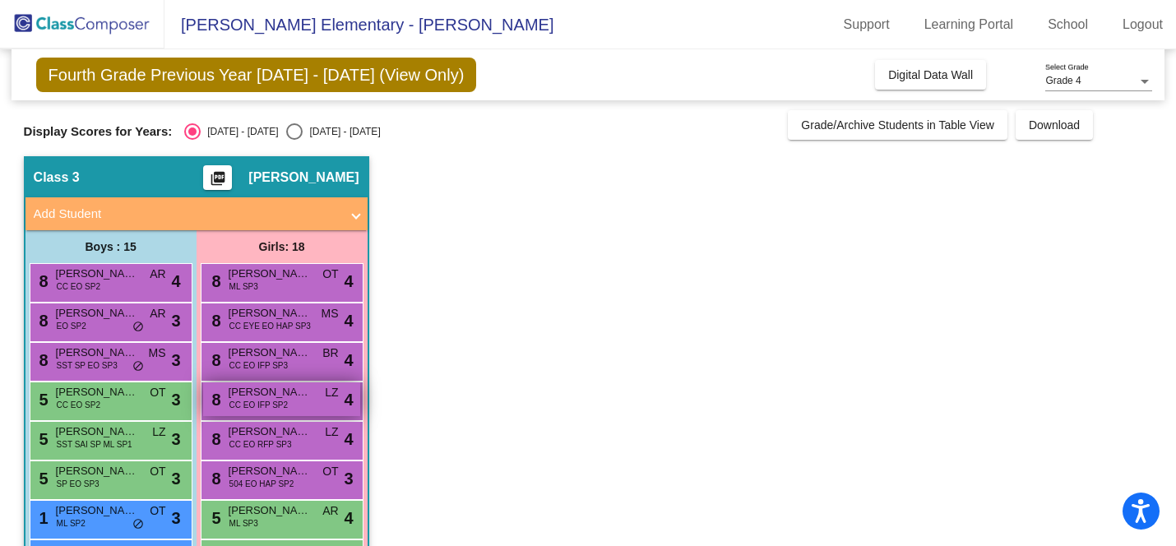
click at [289, 386] on span "[PERSON_NAME]" at bounding box center [270, 392] width 82 height 16
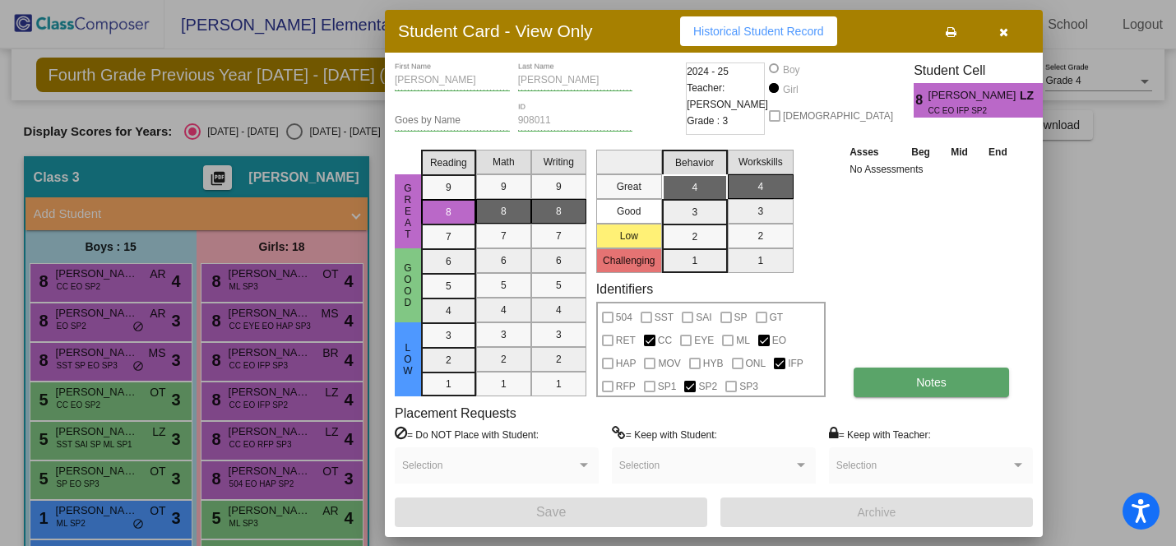
click at [915, 372] on button "Notes" at bounding box center [930, 382] width 155 height 30
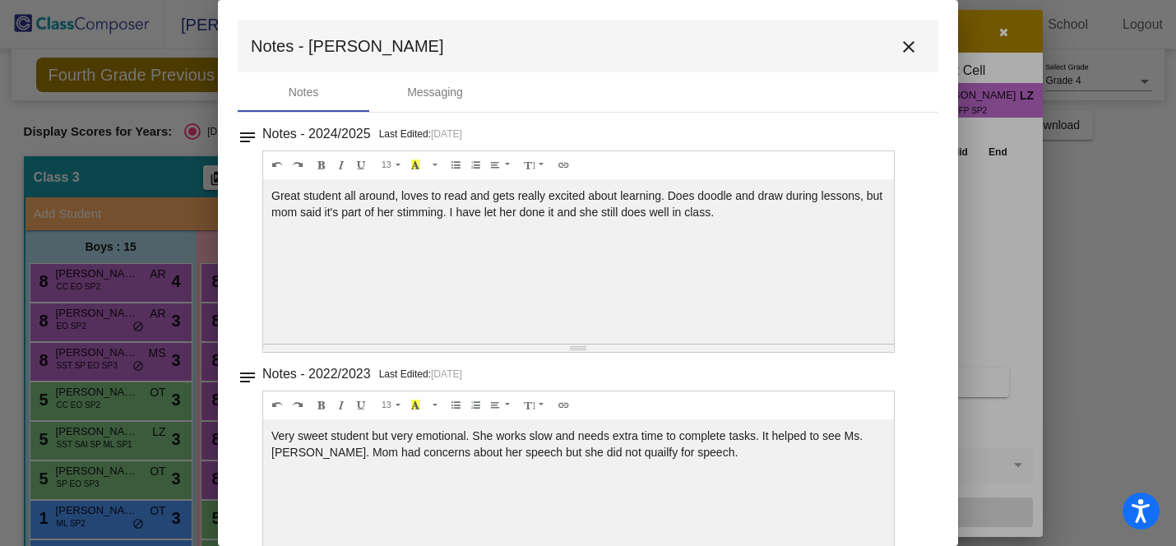
click at [904, 41] on mat-icon "close" at bounding box center [909, 47] width 20 height 20
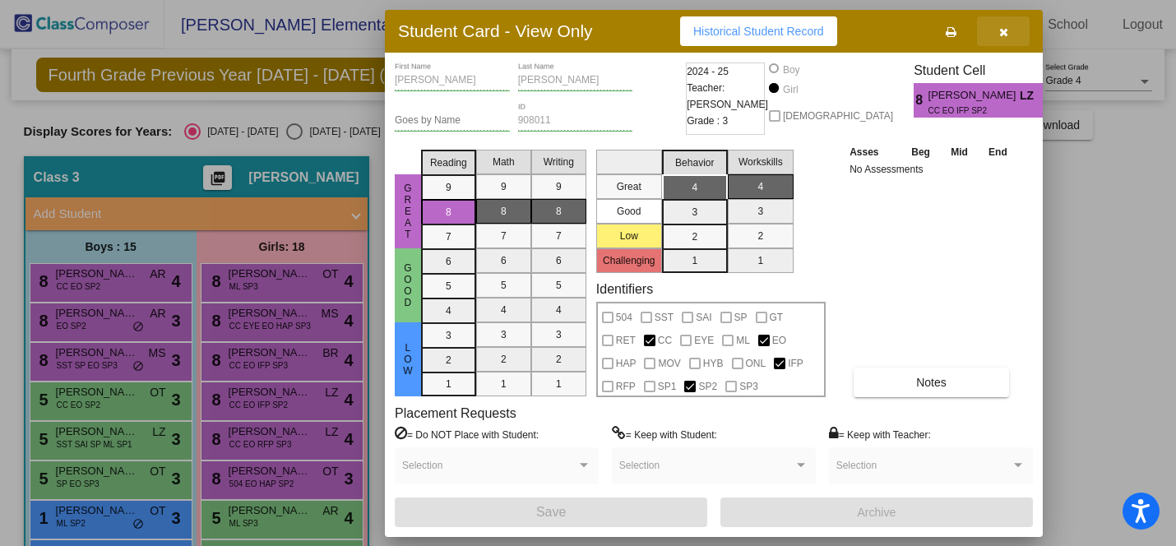
click at [999, 25] on span "button" at bounding box center [1003, 31] width 9 height 13
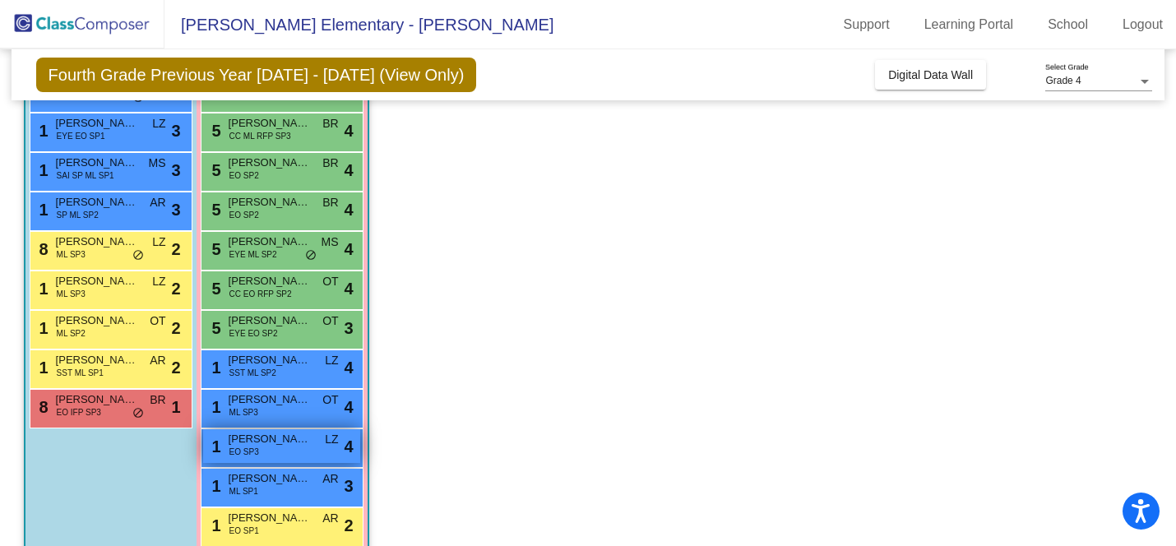
scroll to position [408, 0]
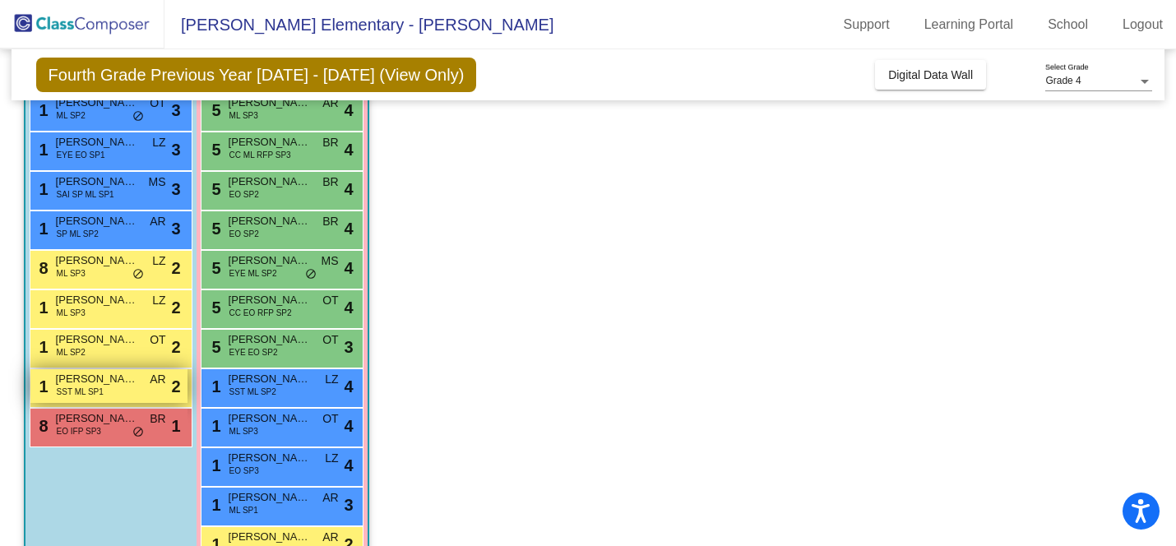
click at [139, 385] on div "1 [PERSON_NAME] SST ML SP1 AR lock do_not_disturb_alt 2" at bounding box center [108, 386] width 157 height 34
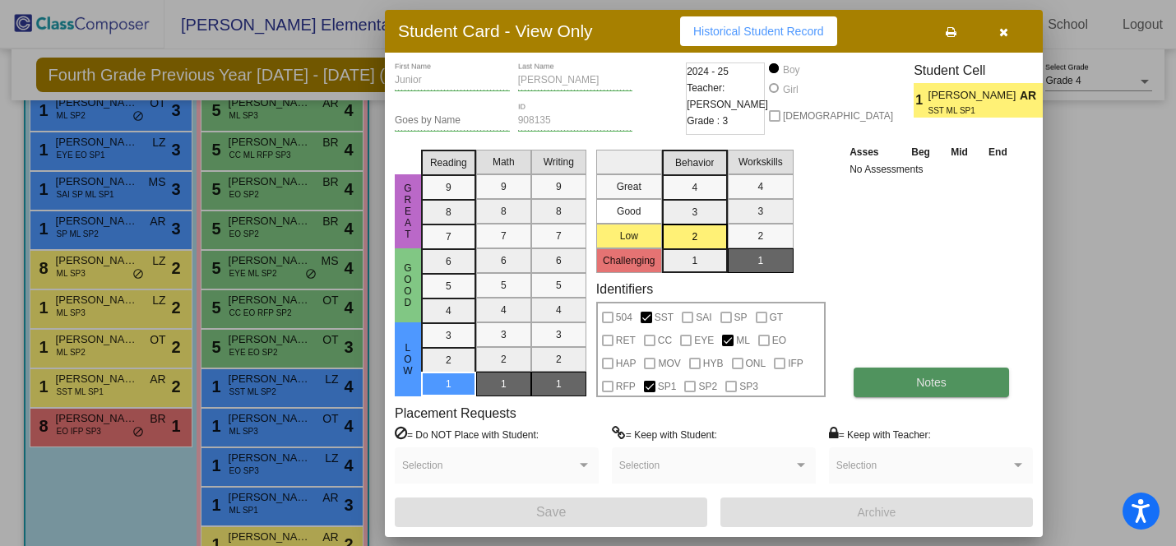
click at [948, 394] on button "Notes" at bounding box center [930, 382] width 155 height 30
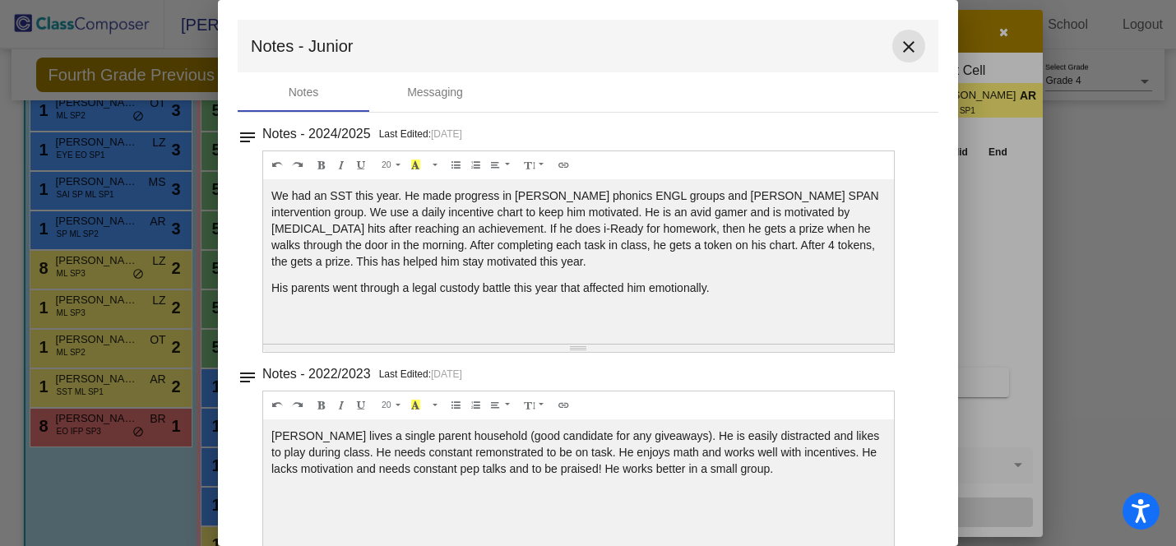
click at [901, 55] on mat-icon "close" at bounding box center [909, 47] width 20 height 20
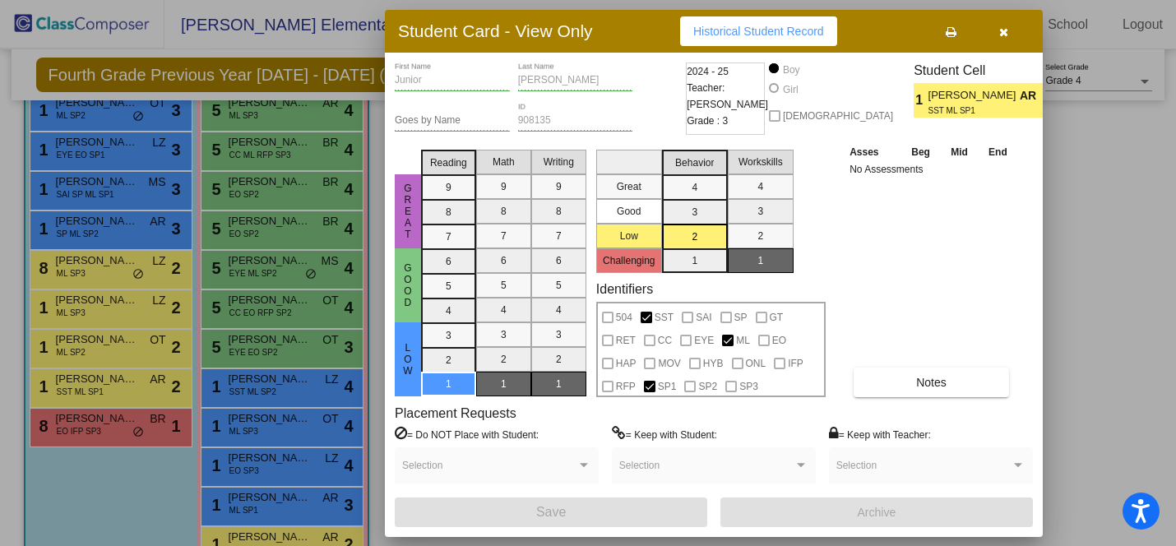
click at [1004, 28] on icon "button" at bounding box center [1003, 32] width 9 height 12
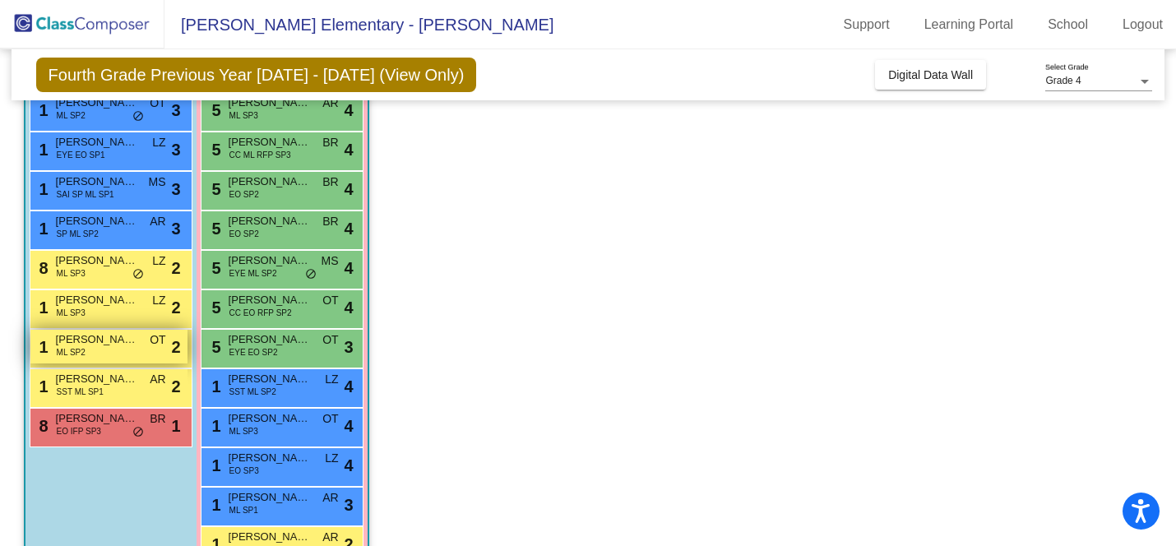
click at [110, 352] on div "1 [PERSON_NAME] SP2 OT lock do_not_disturb_alt 2" at bounding box center [108, 347] width 157 height 34
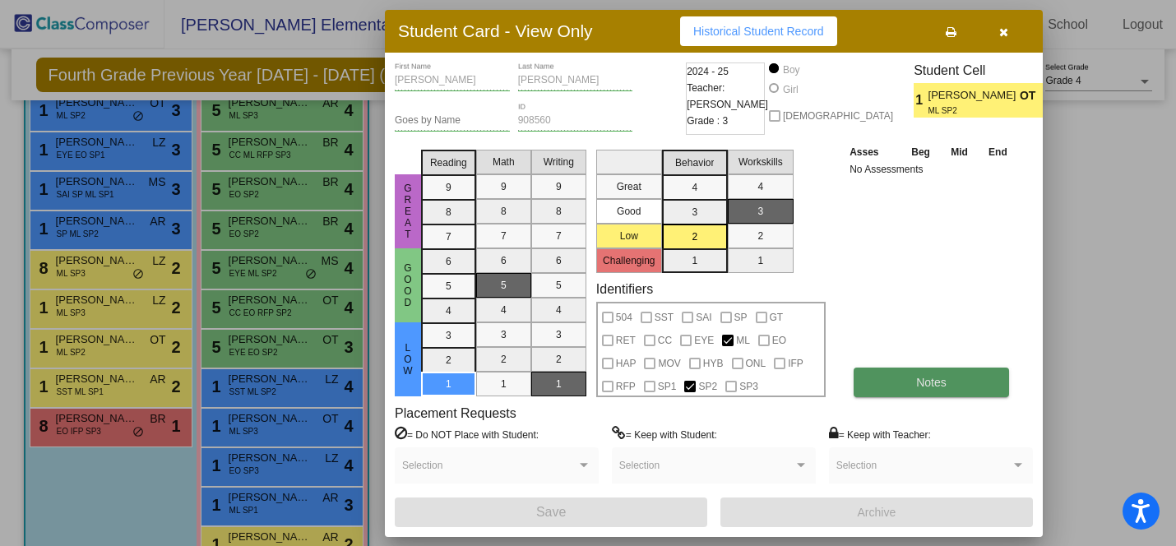
click at [918, 386] on span "Notes" at bounding box center [931, 382] width 30 height 13
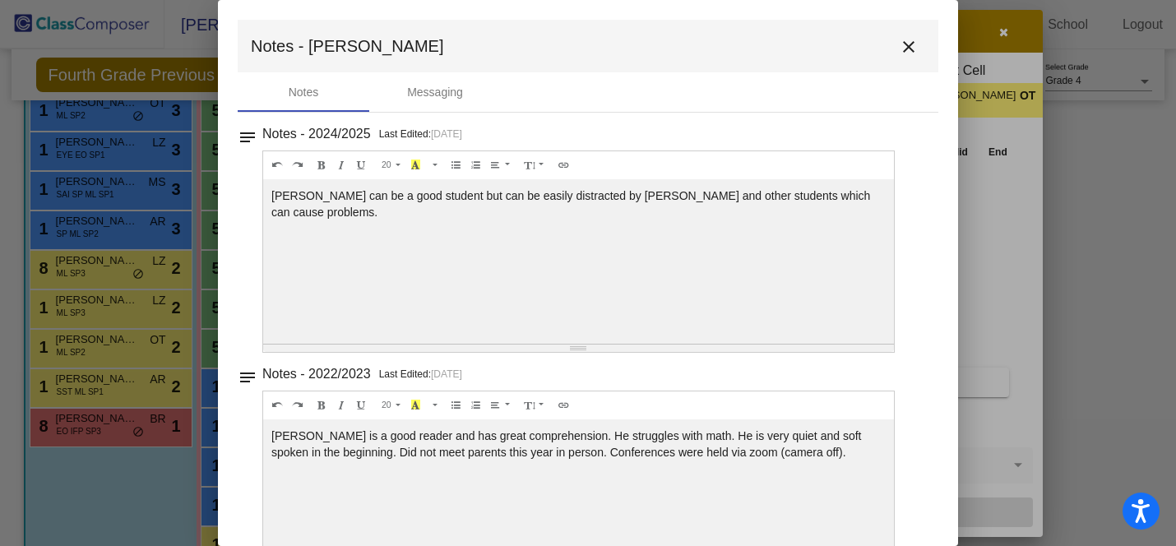
click at [903, 43] on mat-icon "close" at bounding box center [909, 47] width 20 height 20
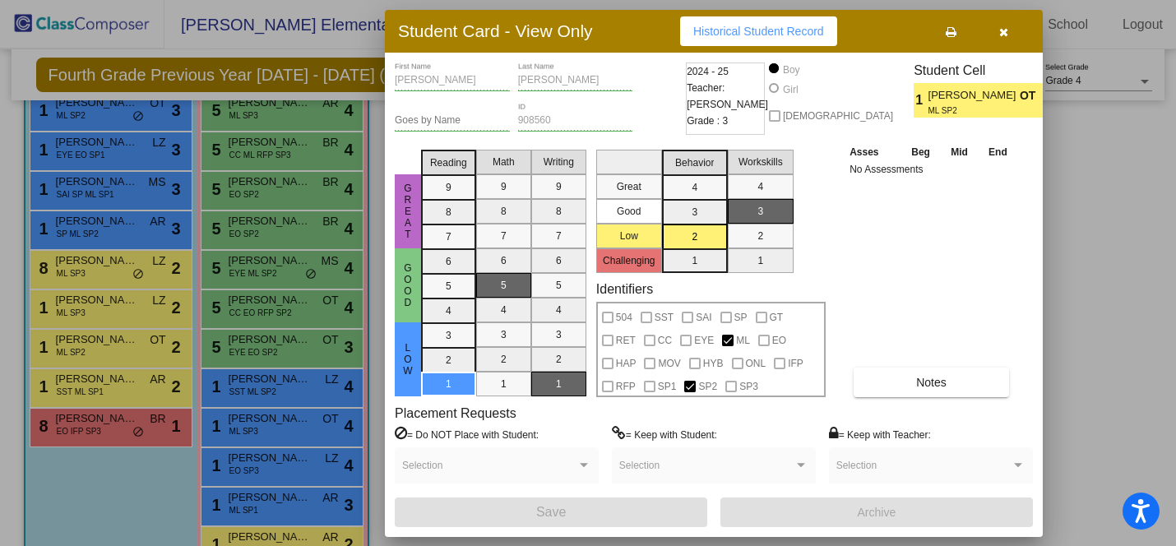
click at [1002, 32] on icon "button" at bounding box center [1003, 32] width 9 height 12
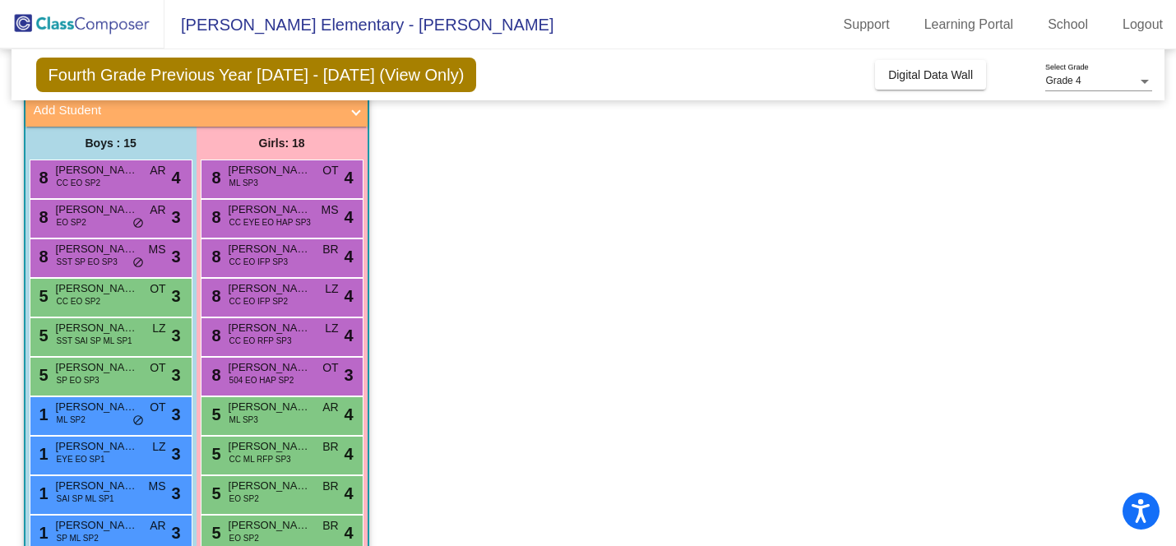
scroll to position [21, 0]
